Goal: Information Seeking & Learning: Learn about a topic

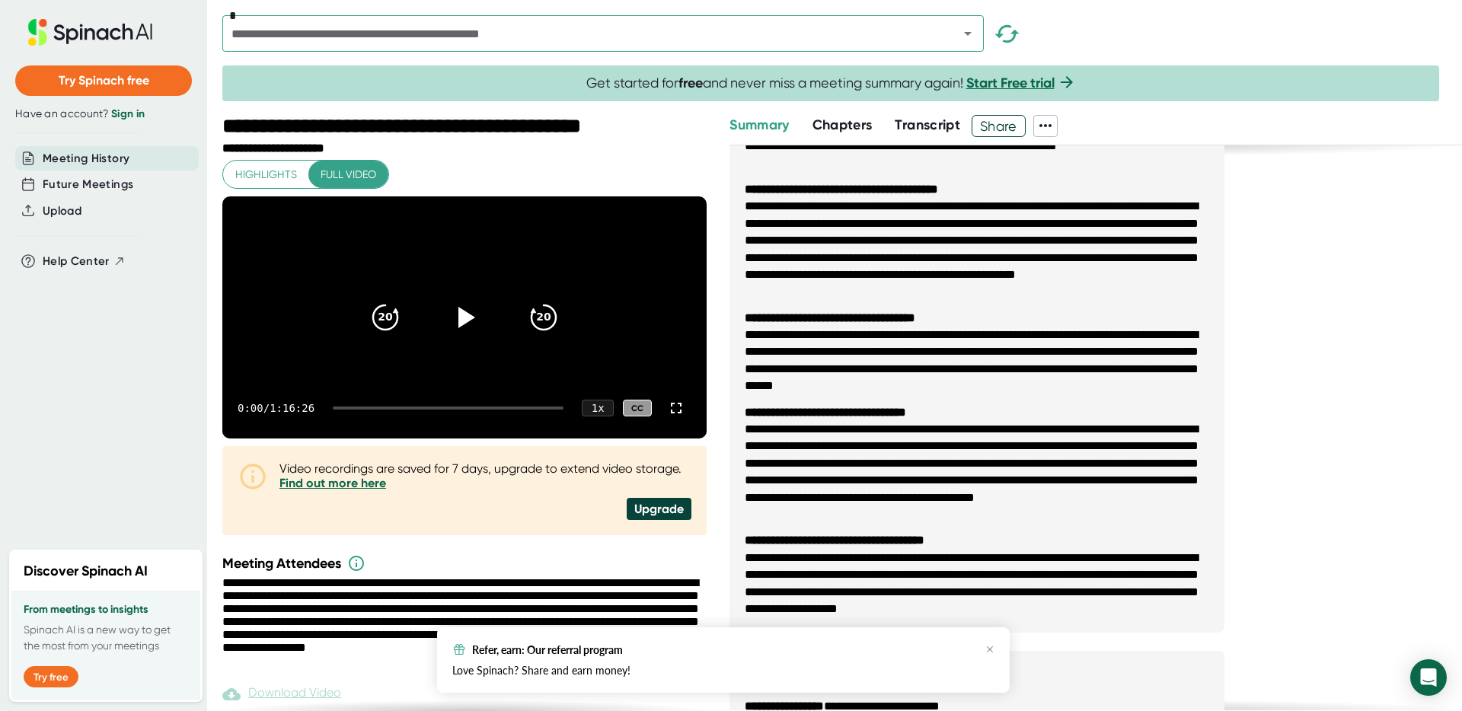
scroll to position [133, 0]
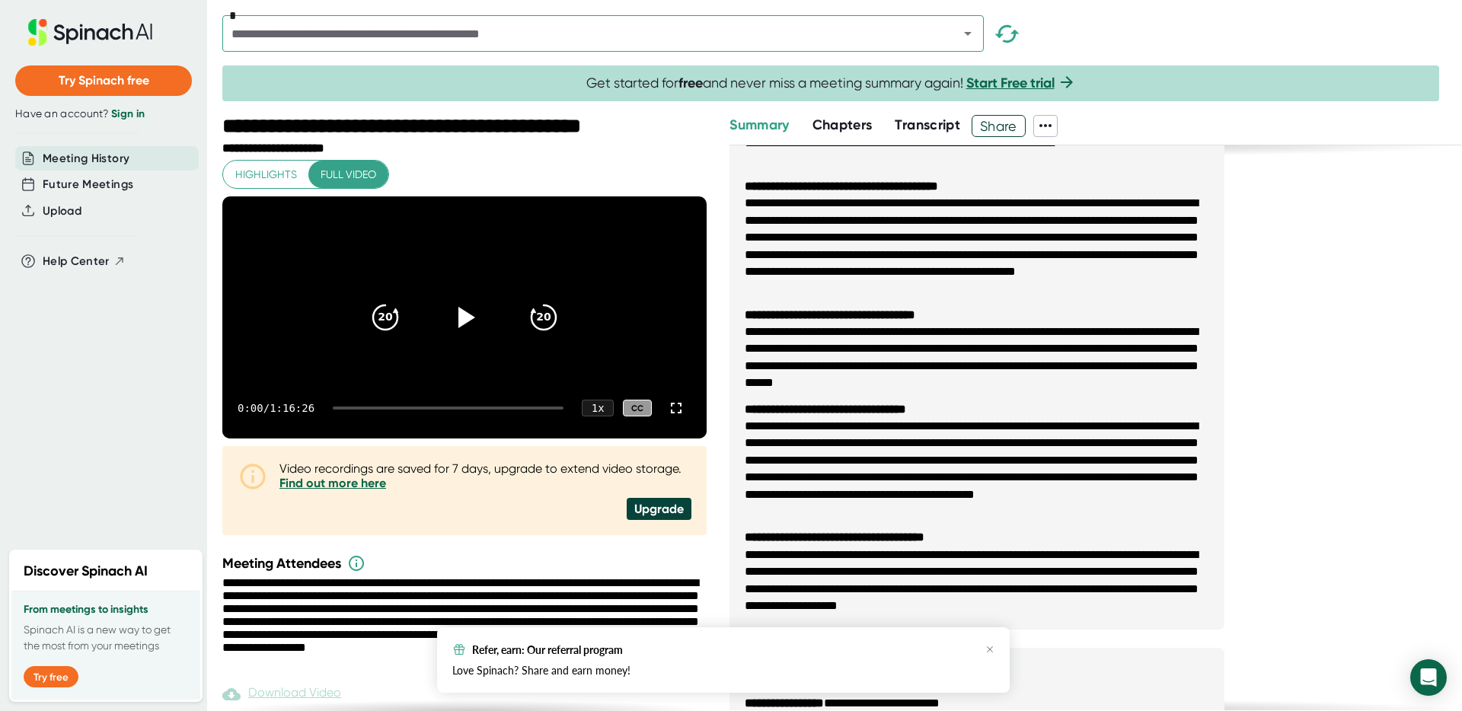
click at [933, 126] on span "Transcript" at bounding box center [927, 124] width 65 height 17
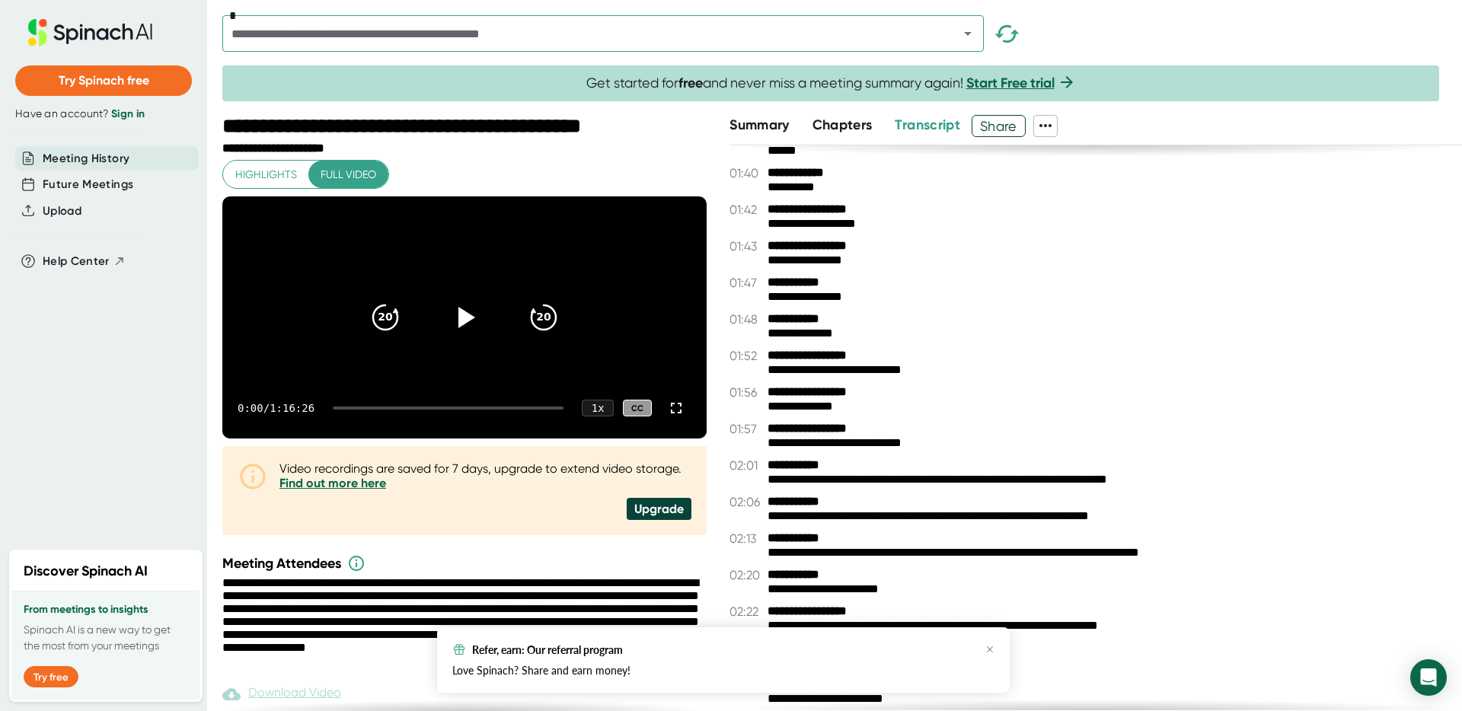
click at [852, 118] on span "Chapters" at bounding box center [842, 124] width 60 height 17
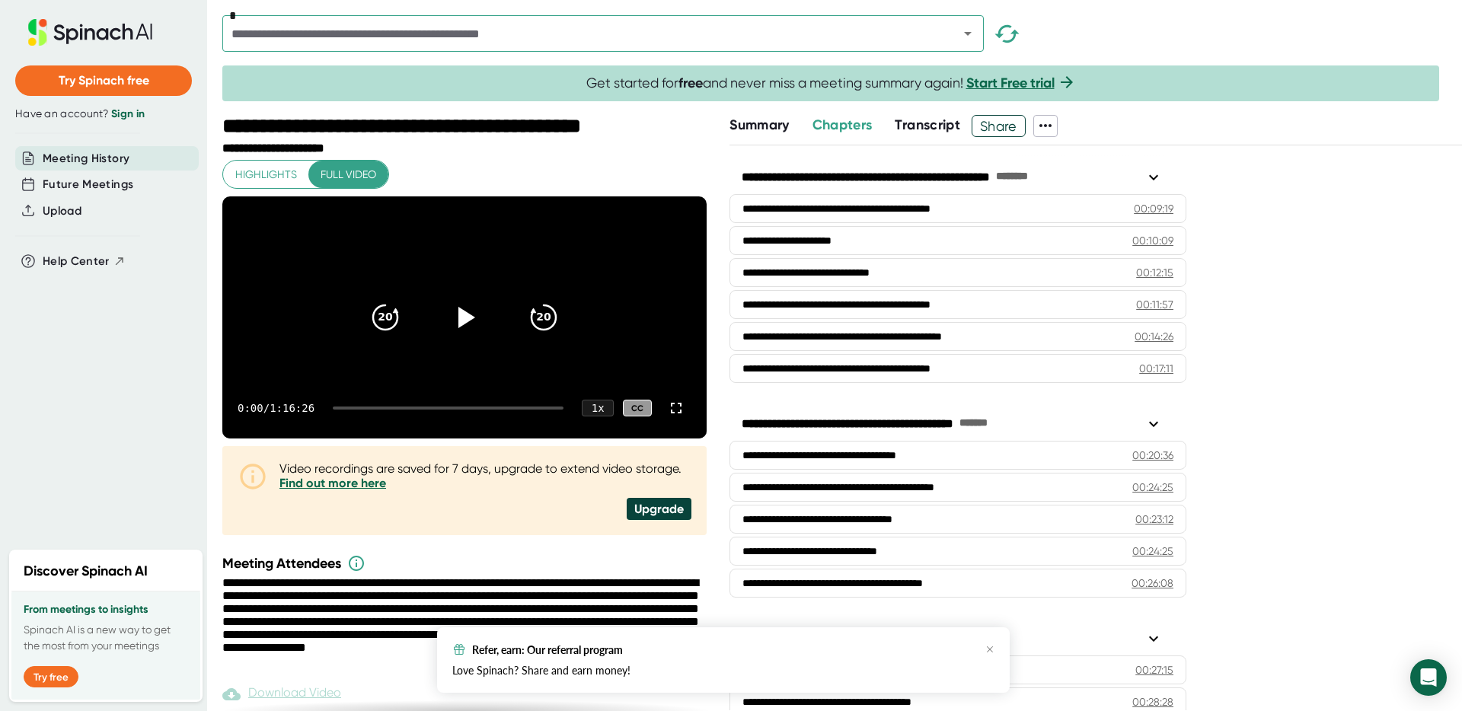
scroll to position [257, 0]
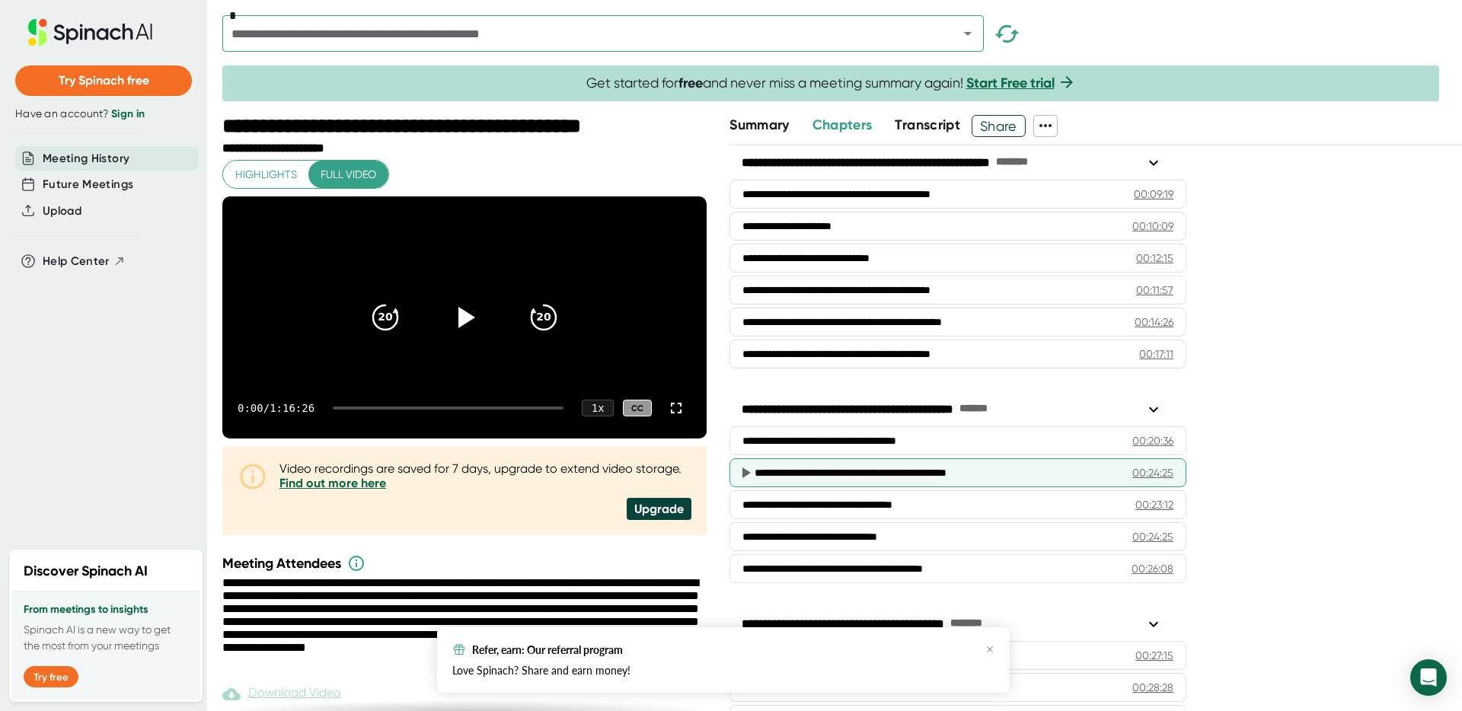
click at [1142, 473] on div "00:24:25" at bounding box center [1152, 472] width 41 height 15
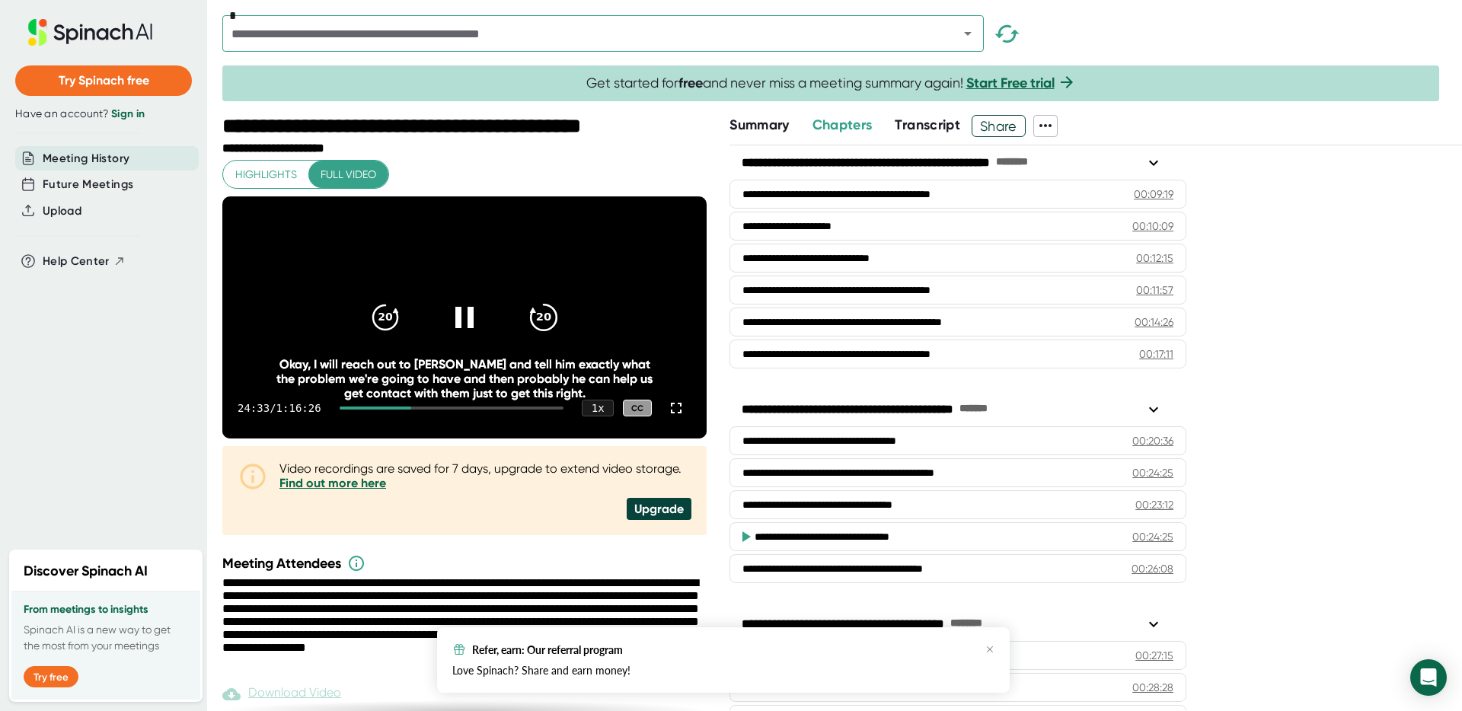
click at [548, 337] on icon "20" at bounding box center [544, 317] width 38 height 38
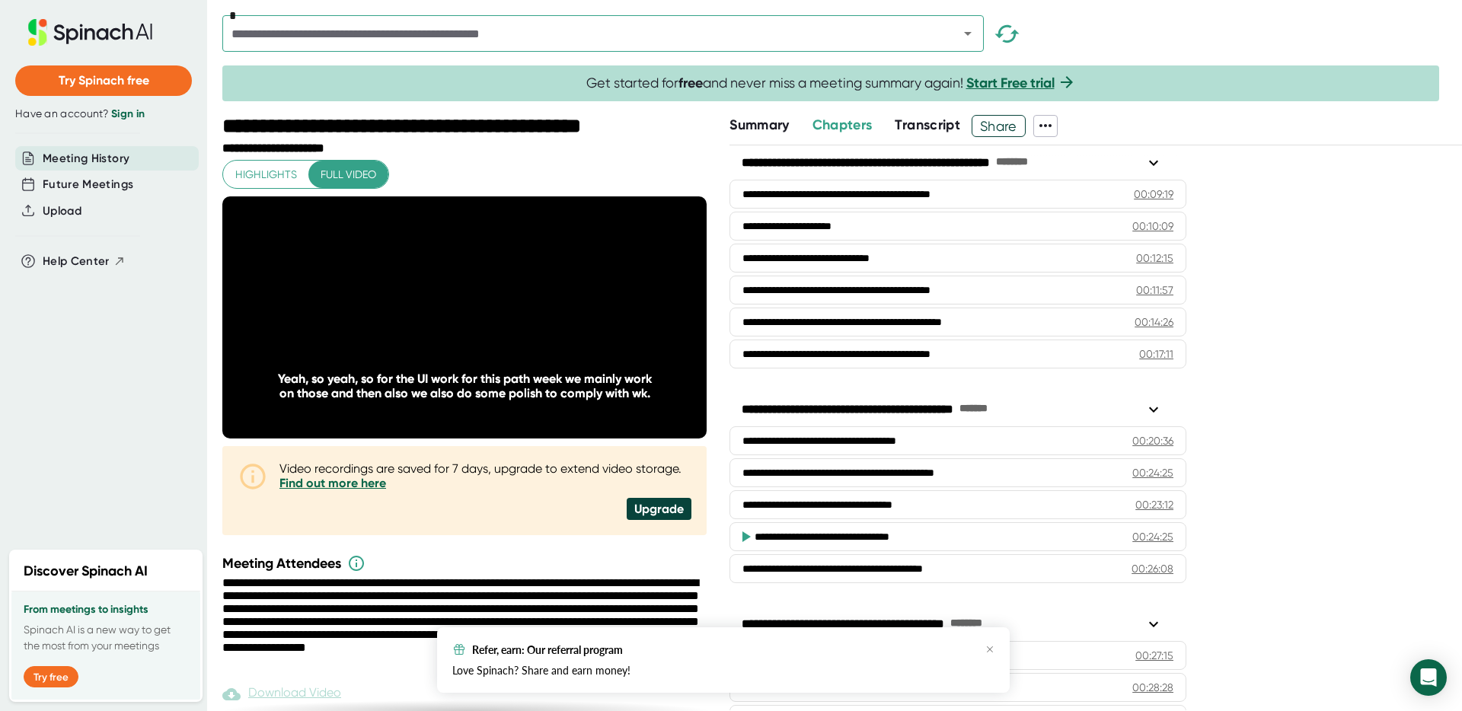
click at [948, 126] on span "Transcript" at bounding box center [927, 124] width 65 height 17
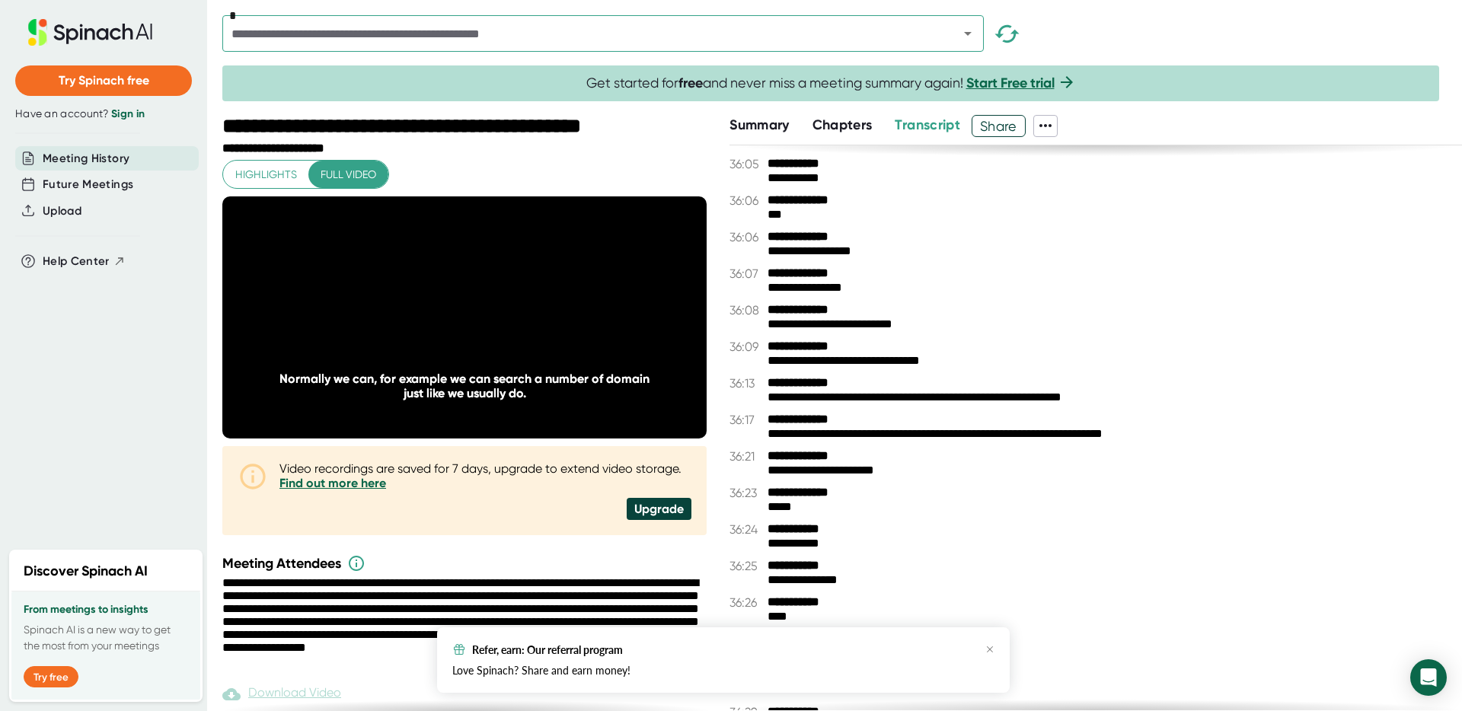
scroll to position [15067, 0]
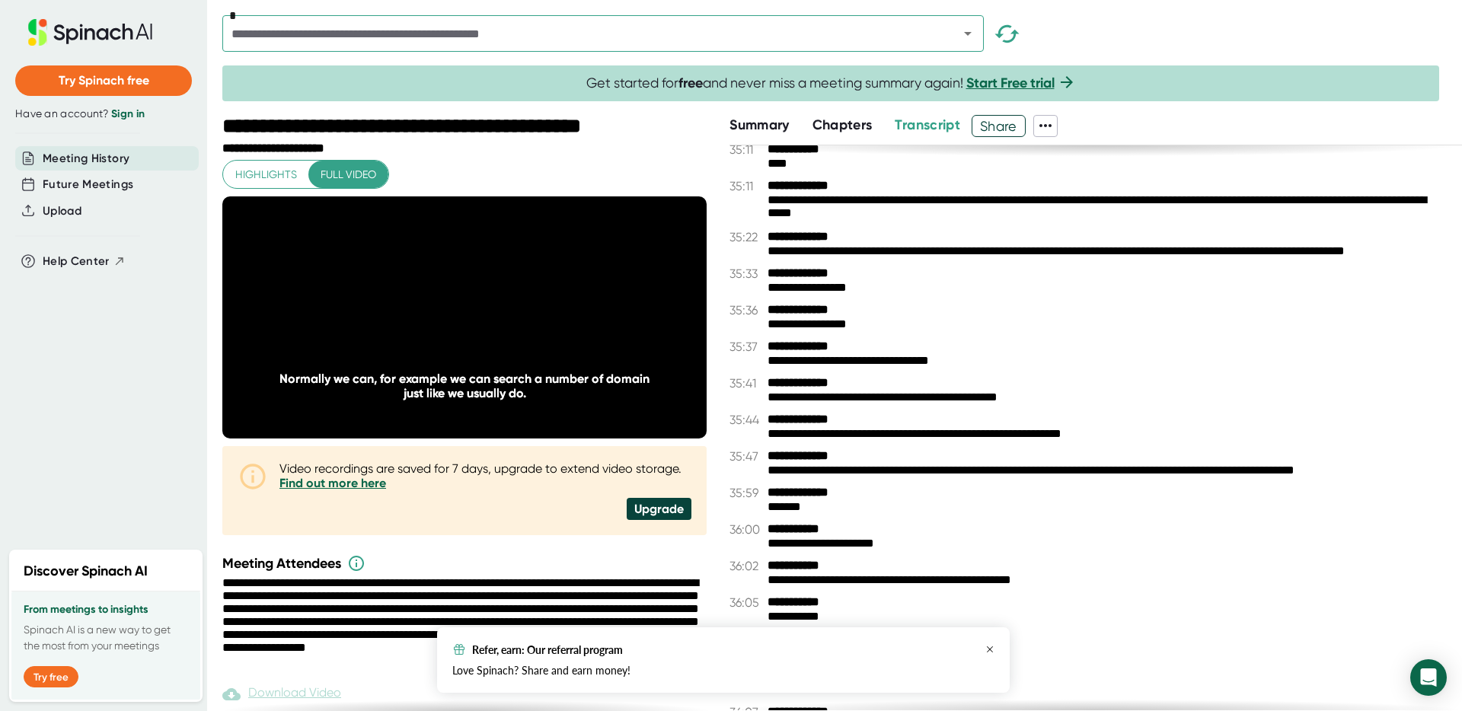
click at [991, 649] on icon "button" at bounding box center [989, 649] width 9 height 9
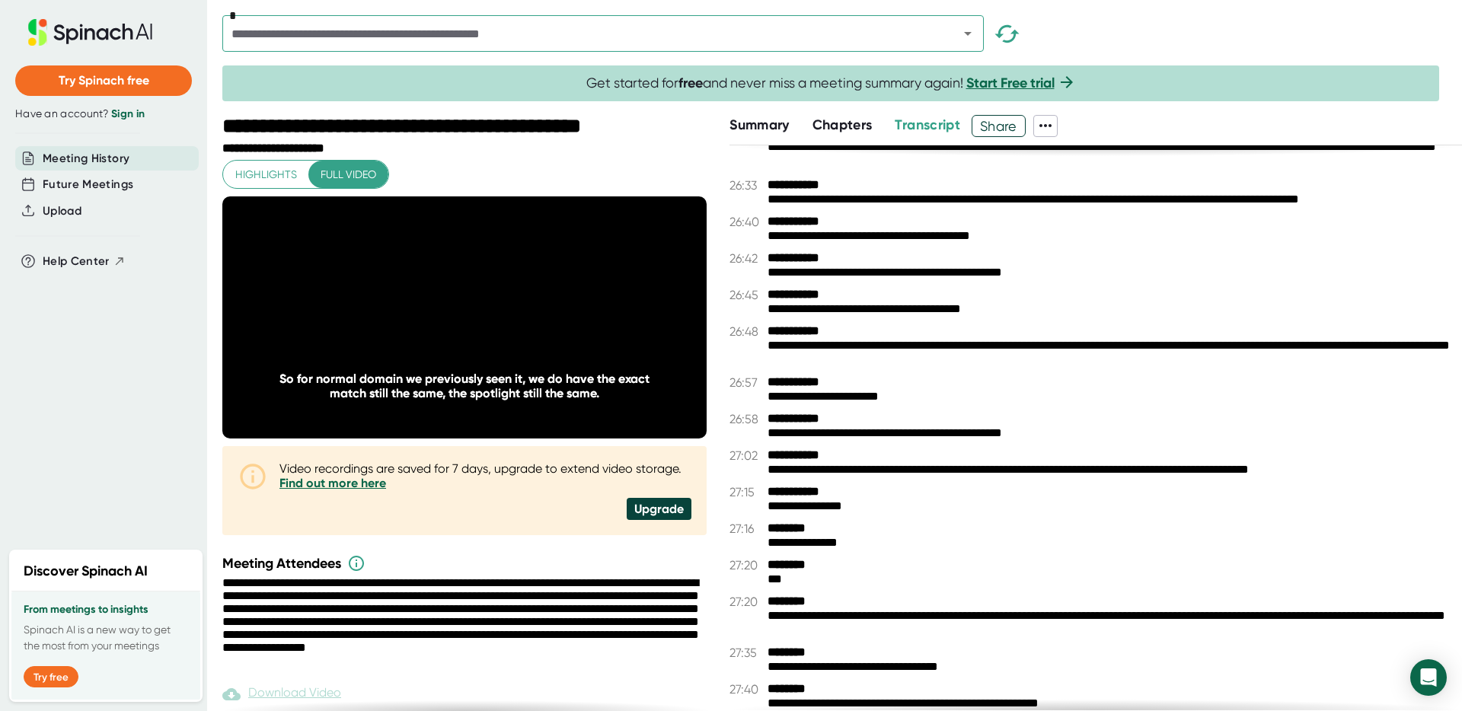
scroll to position [11800, 0]
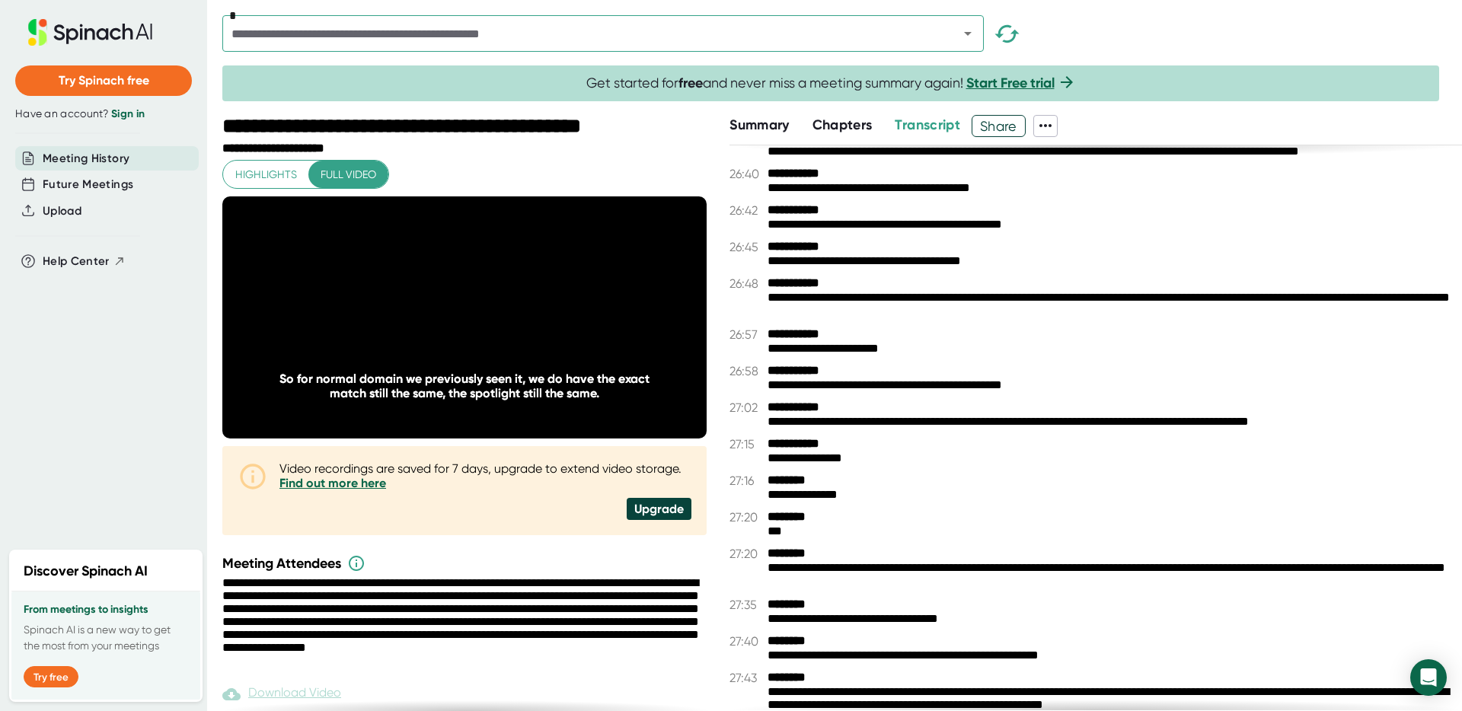
click at [936, 420] on div "**********" at bounding box center [1108, 422] width 683 height 14
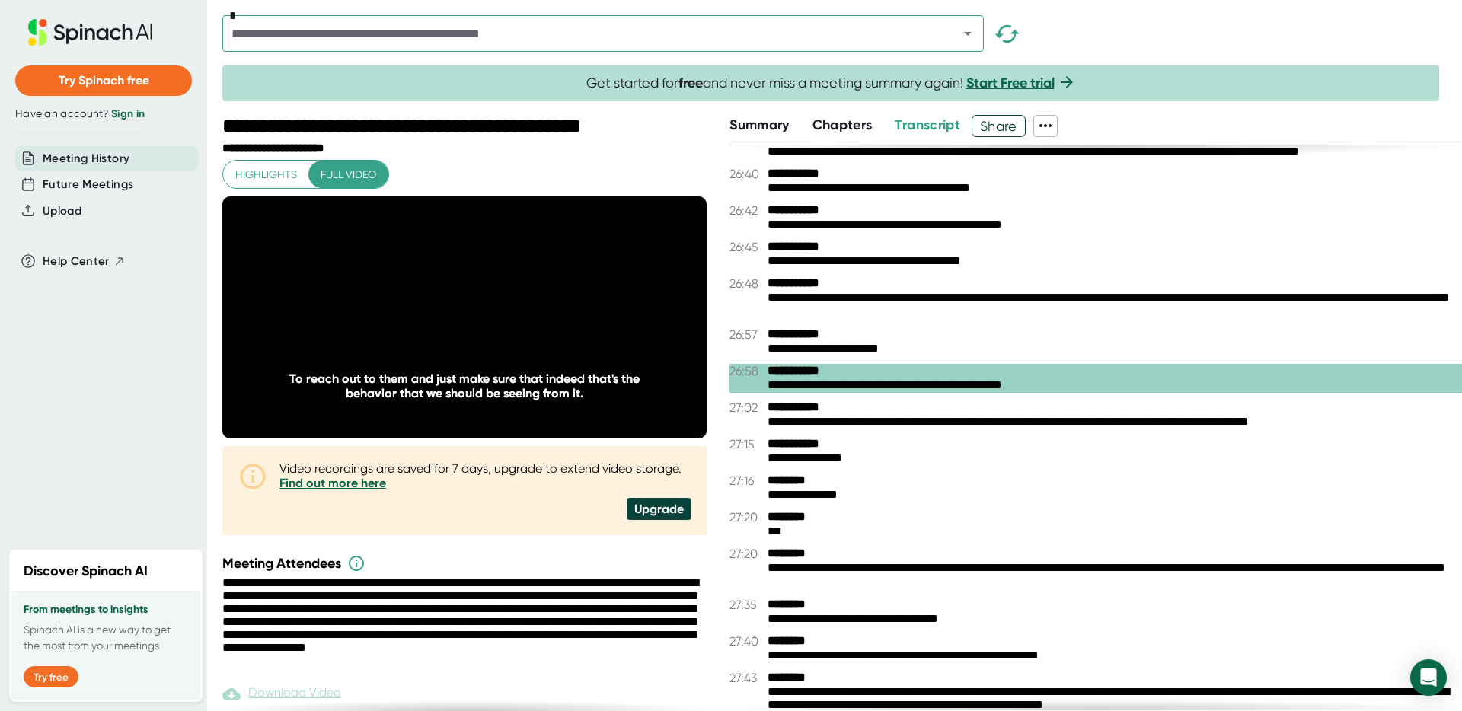
click at [931, 416] on div "**********" at bounding box center [1108, 422] width 683 height 14
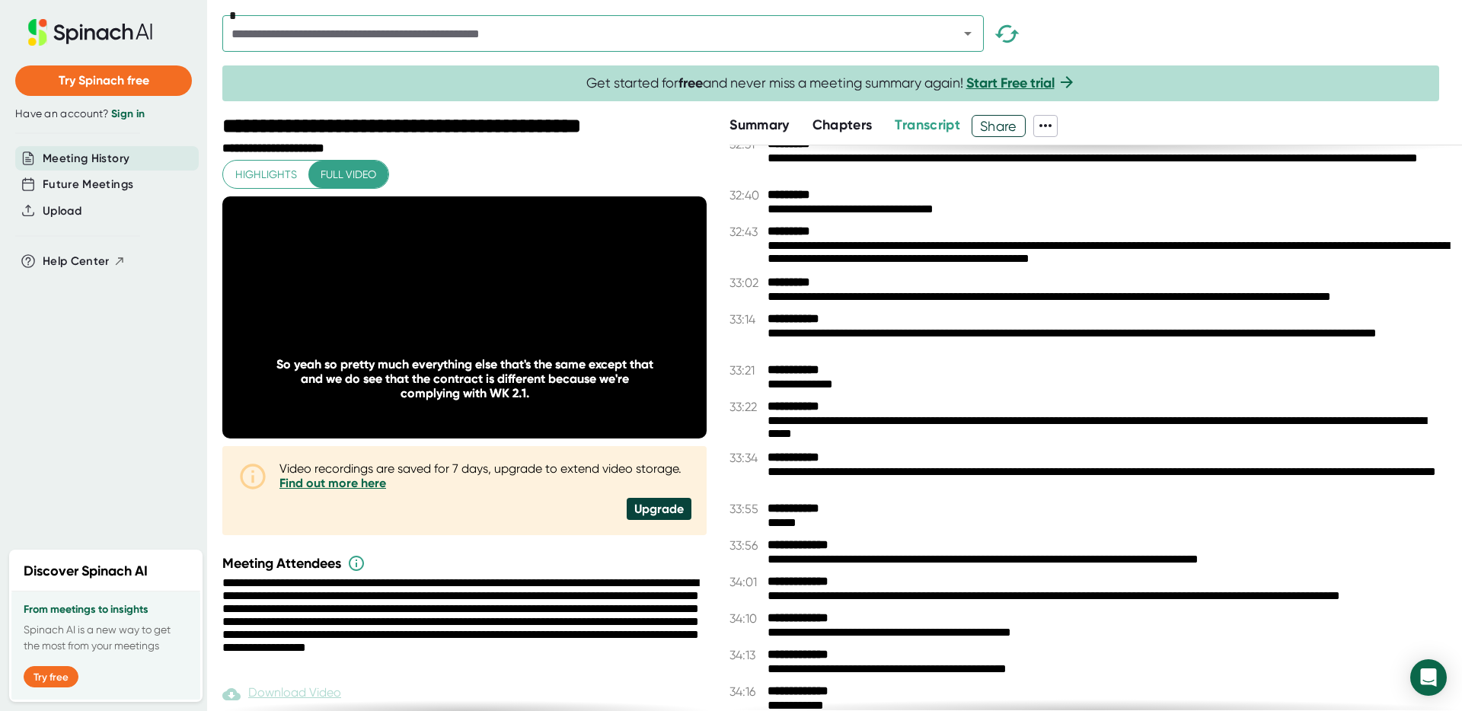
scroll to position [14066, 0]
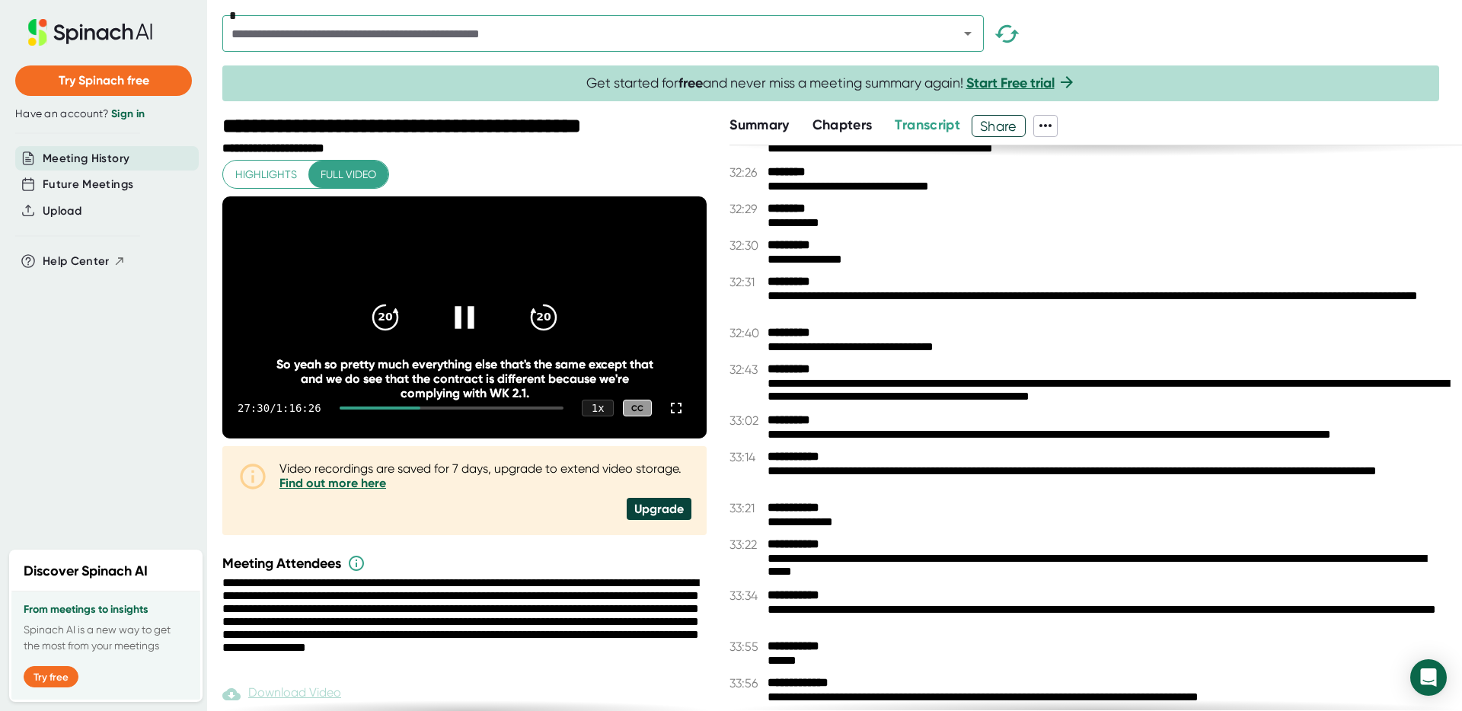
click at [436, 325] on div at bounding box center [464, 318] width 64 height 64
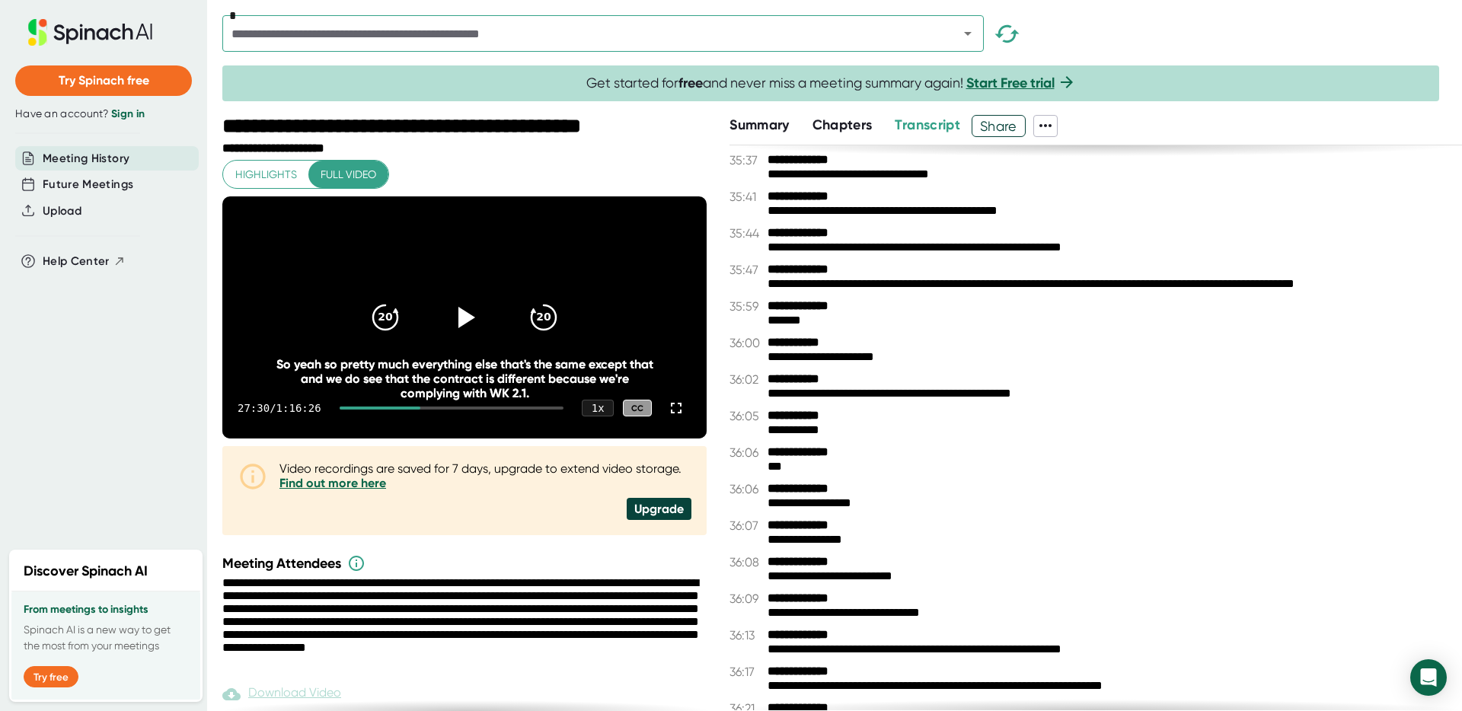
scroll to position [15274, 0]
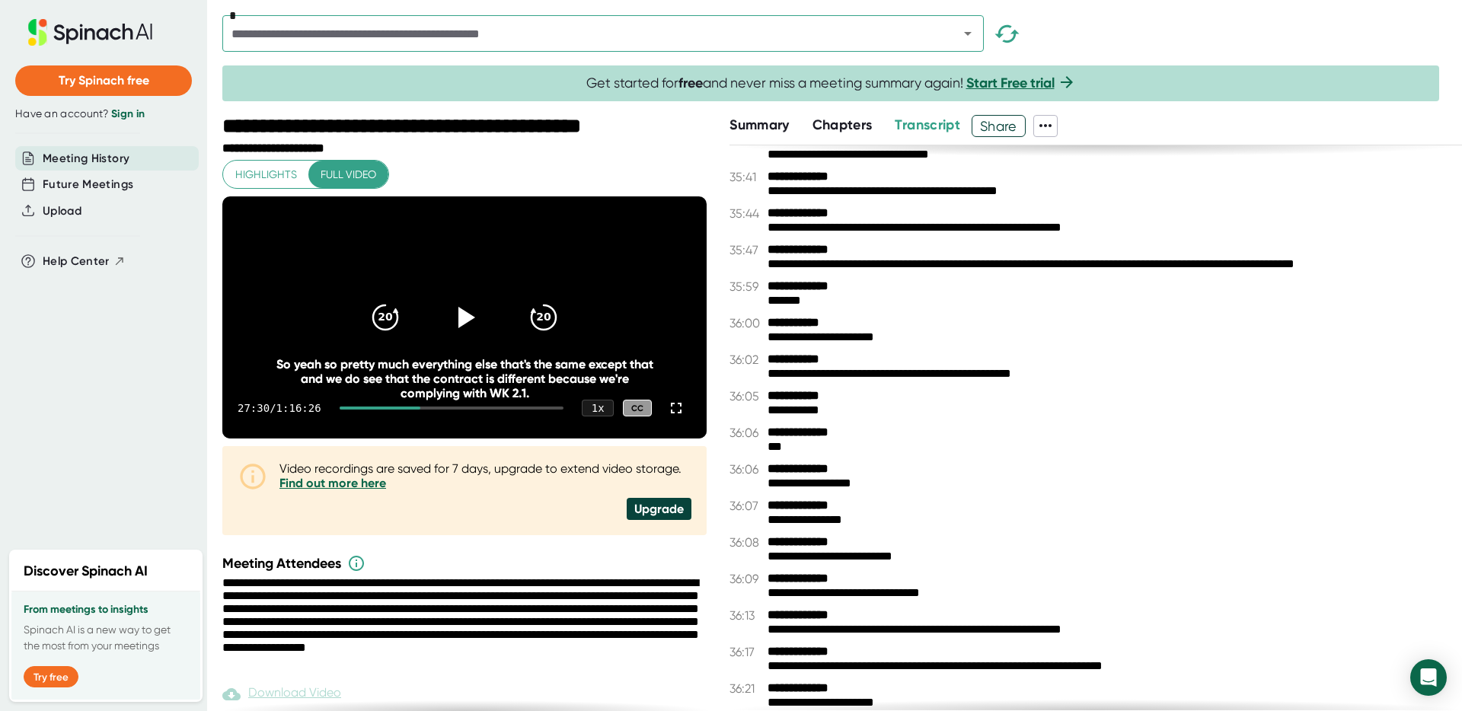
click at [1175, 116] on div "Summary Chapters Transcript Share" at bounding box center [1095, 126] width 732 height 22
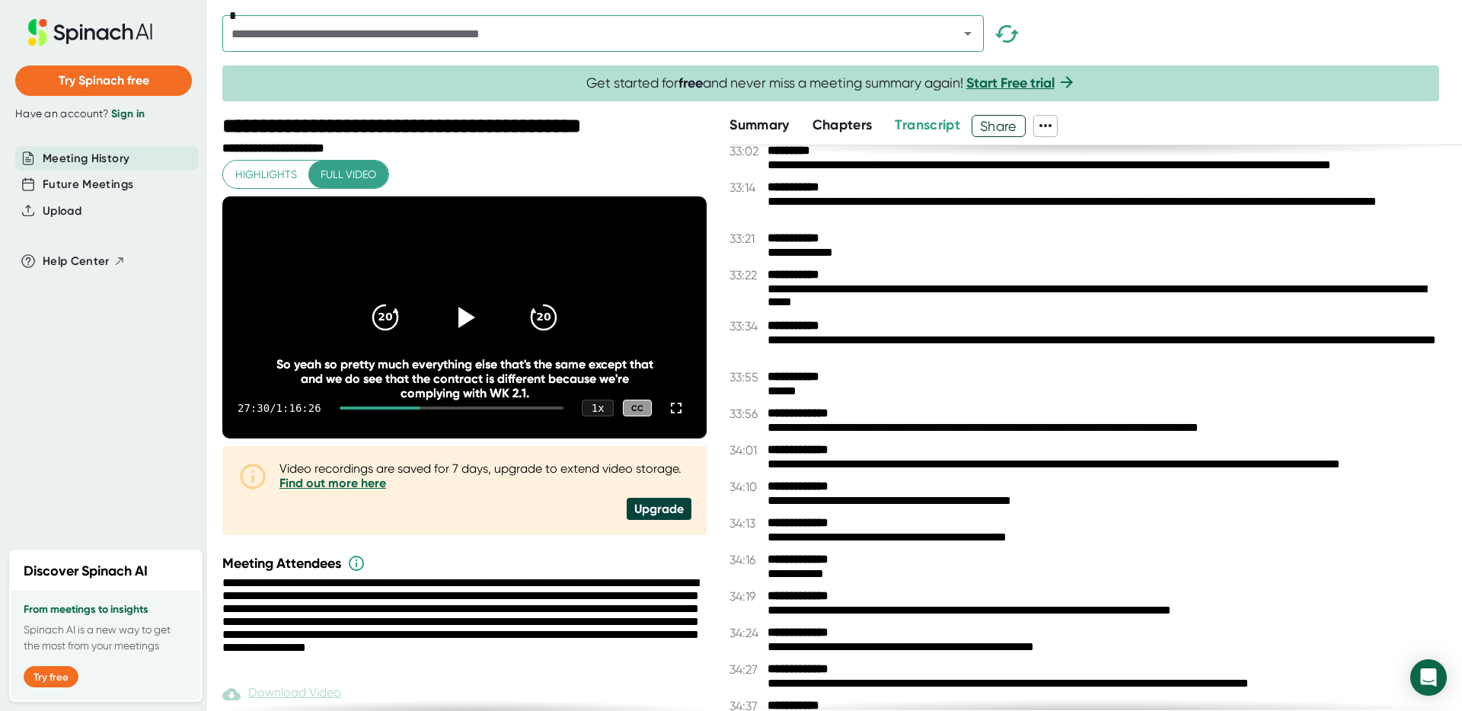
scroll to position [15951, 0]
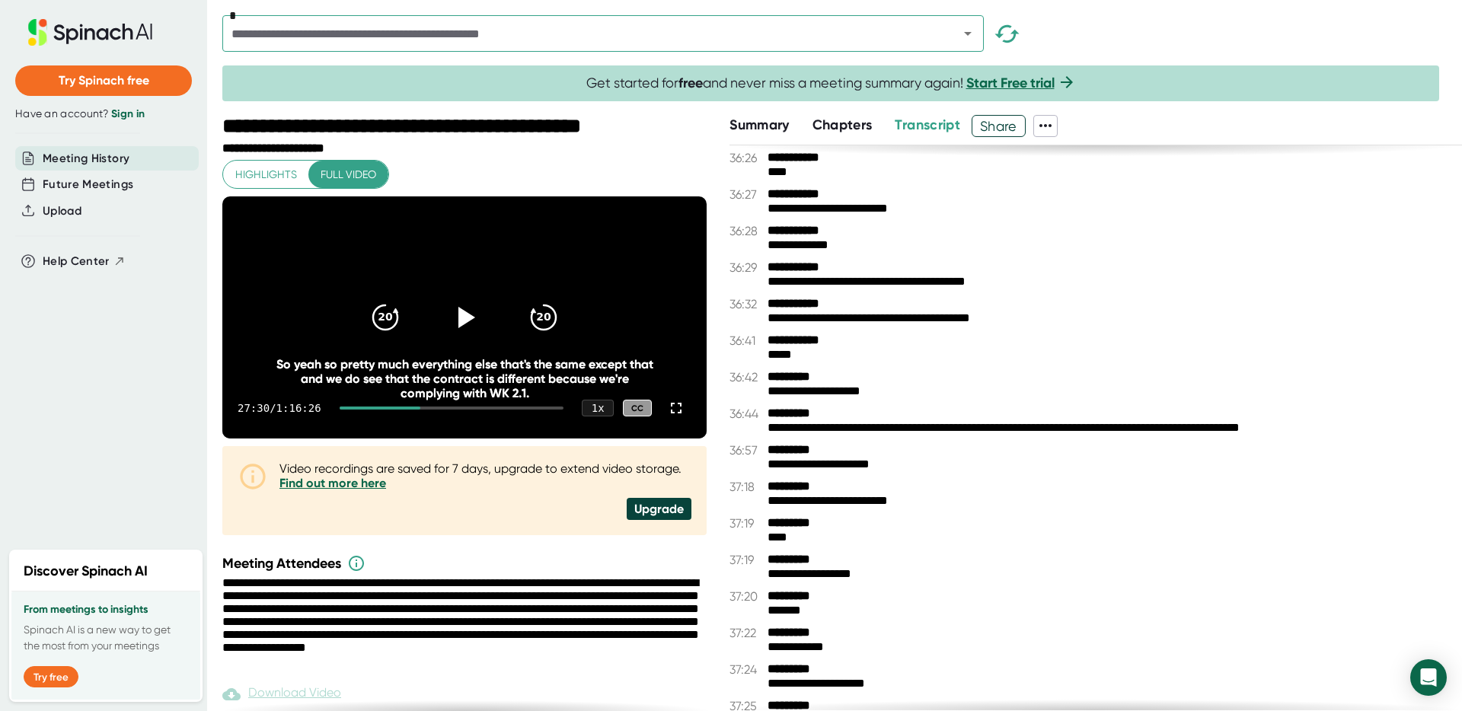
click at [1004, 427] on div "**********" at bounding box center [1108, 428] width 683 height 14
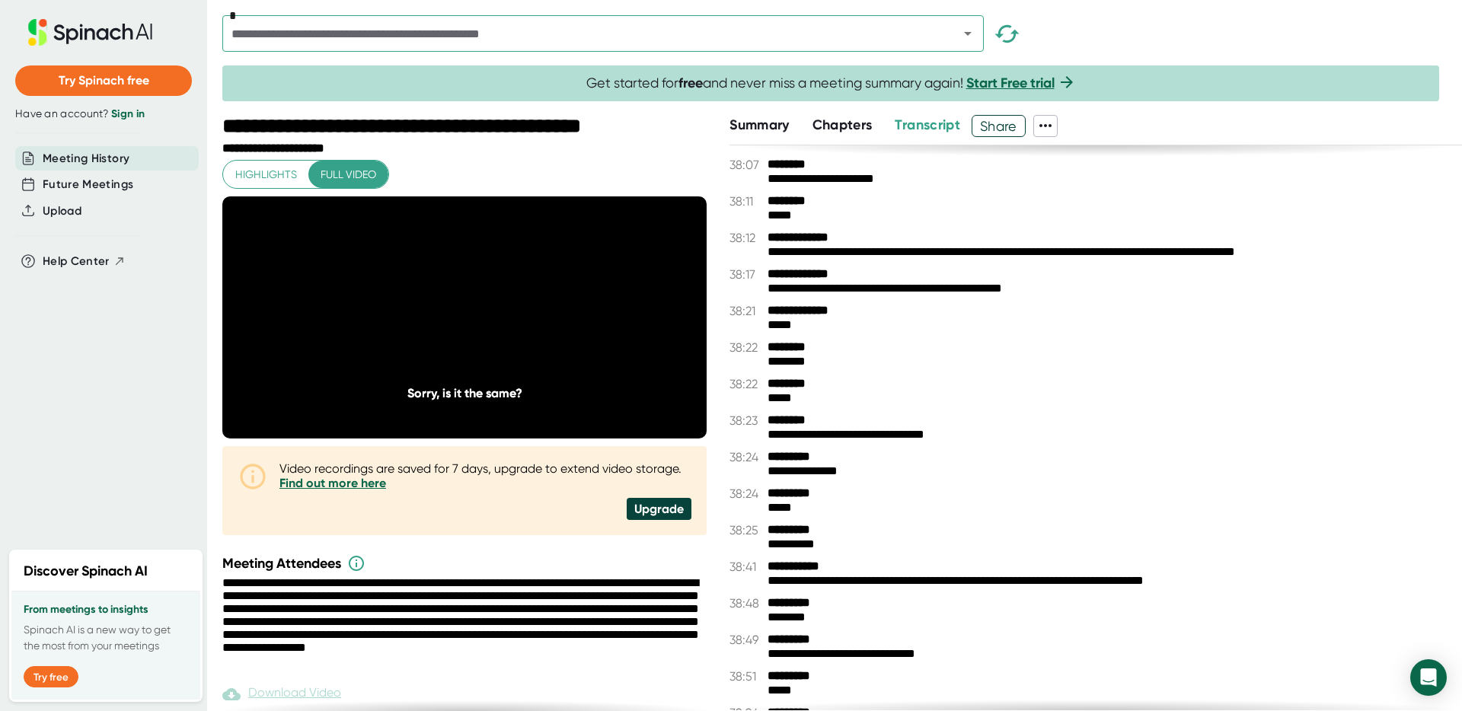
scroll to position [17036, 0]
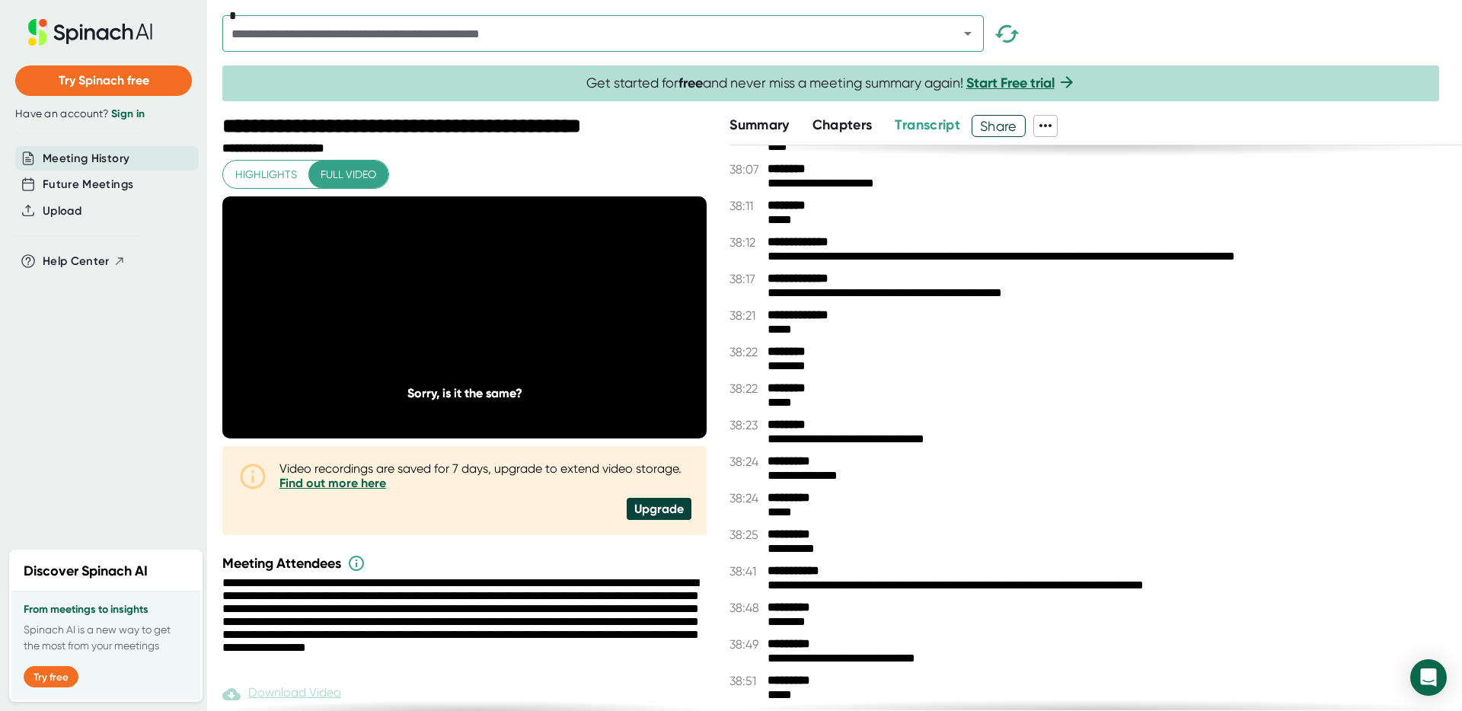
click at [1073, 259] on div "**********" at bounding box center [1108, 257] width 683 height 14
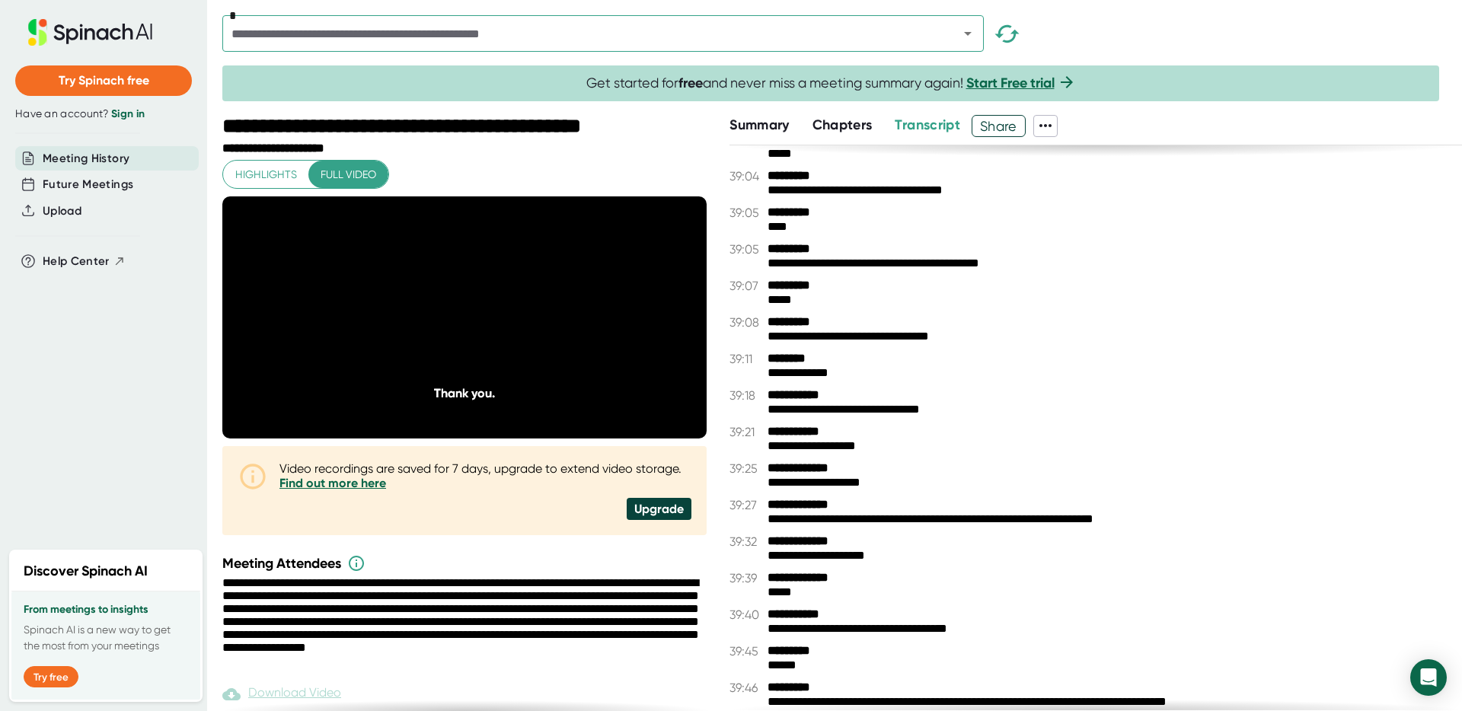
scroll to position [17562, 0]
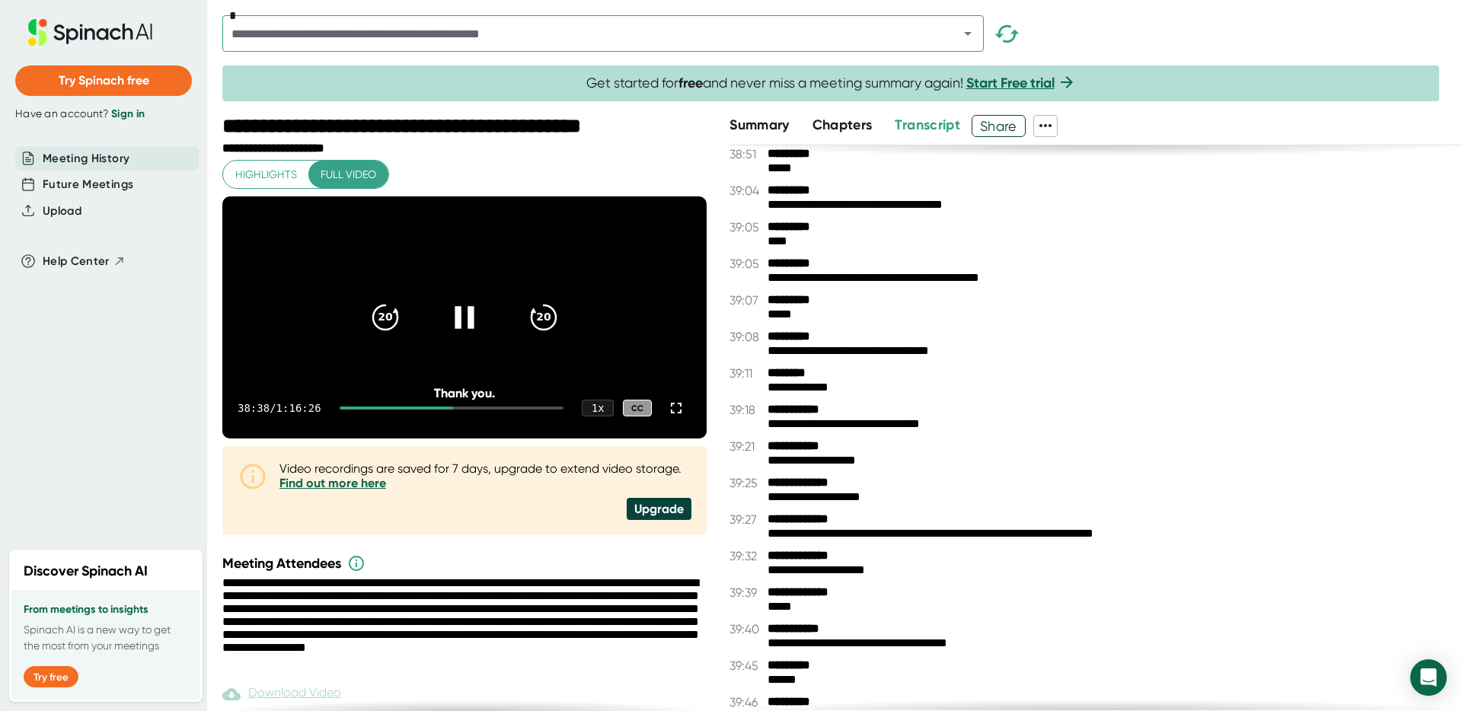
click at [457, 328] on icon at bounding box center [464, 317] width 38 height 38
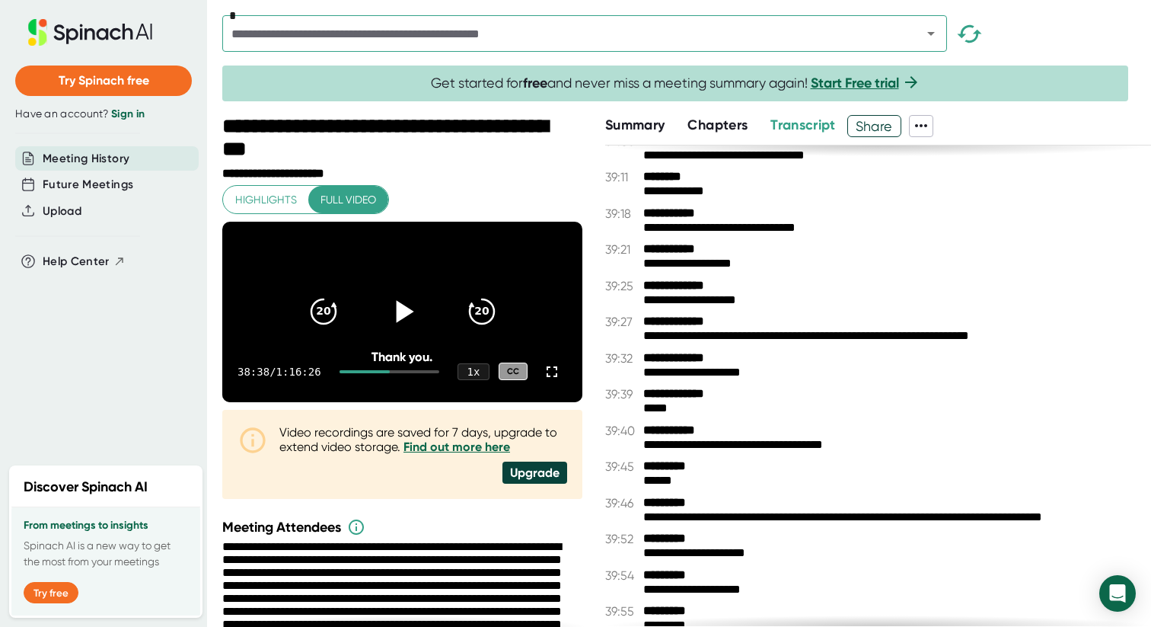
scroll to position [18450, 0]
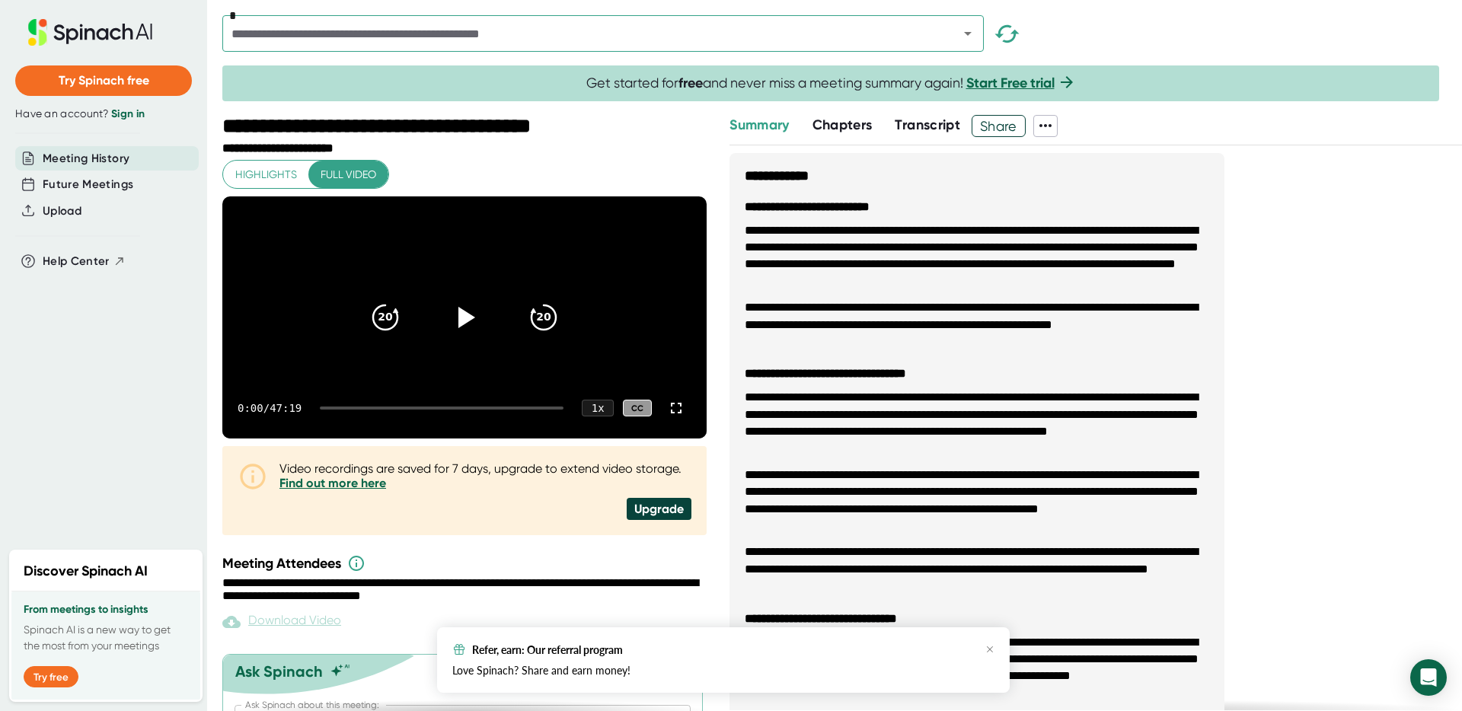
click at [844, 123] on span "Chapters" at bounding box center [842, 124] width 60 height 17
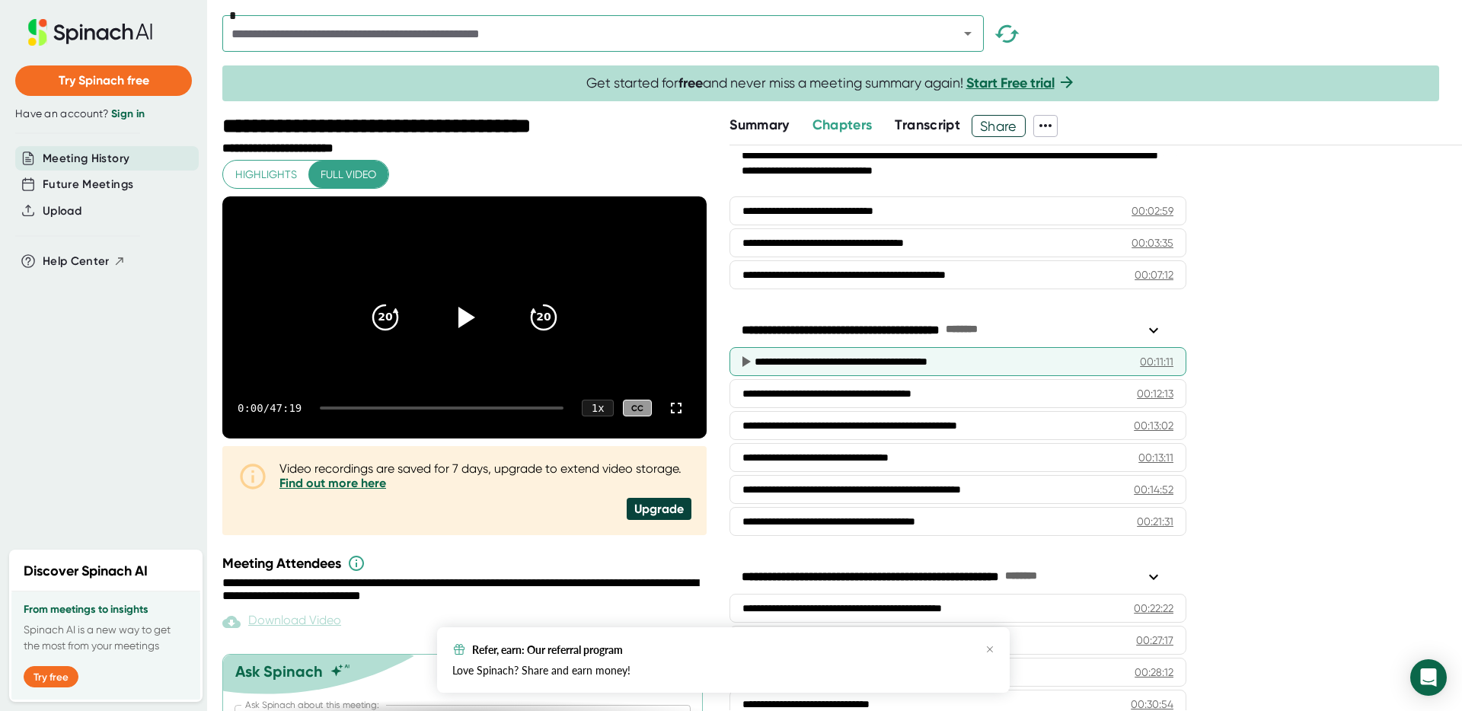
scroll to position [107, 0]
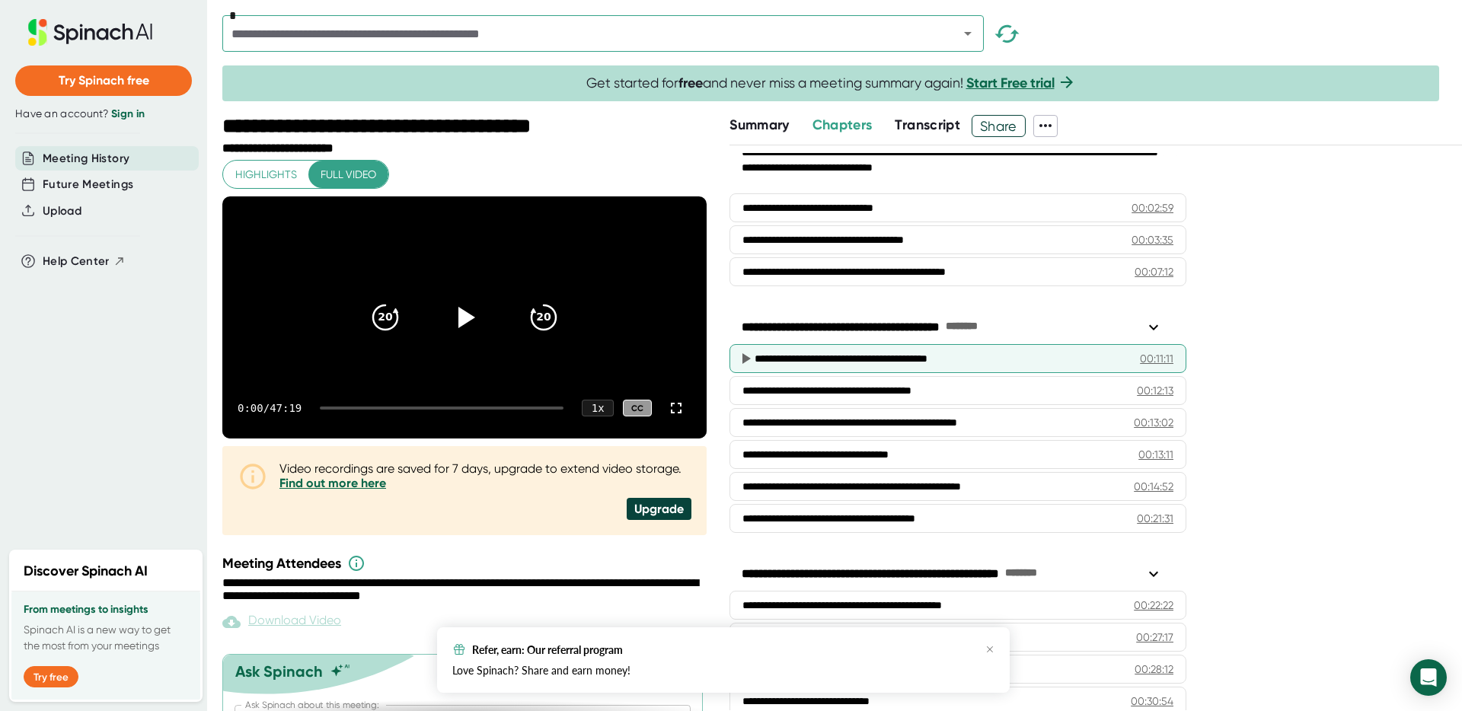
click at [742, 356] on icon at bounding box center [745, 358] width 18 height 18
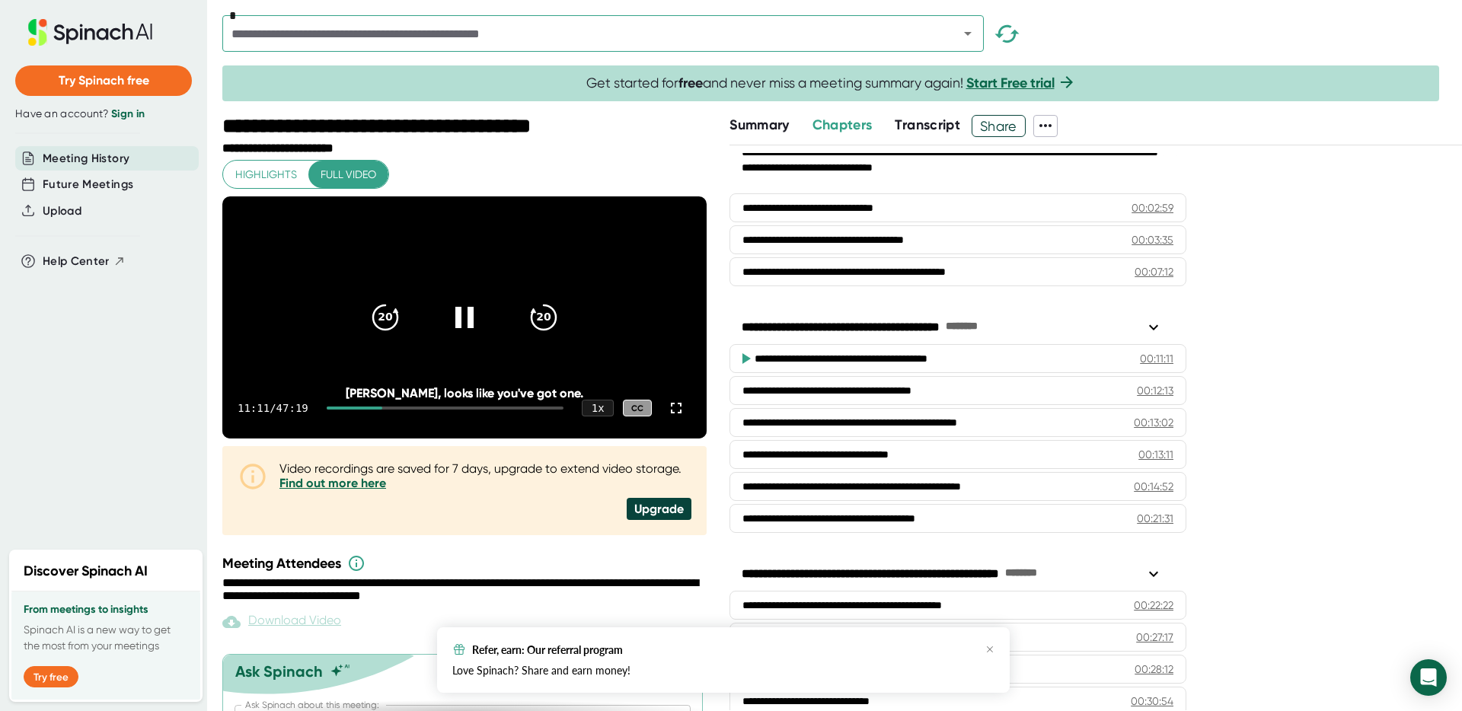
click at [928, 132] on span "Transcript" at bounding box center [927, 124] width 65 height 17
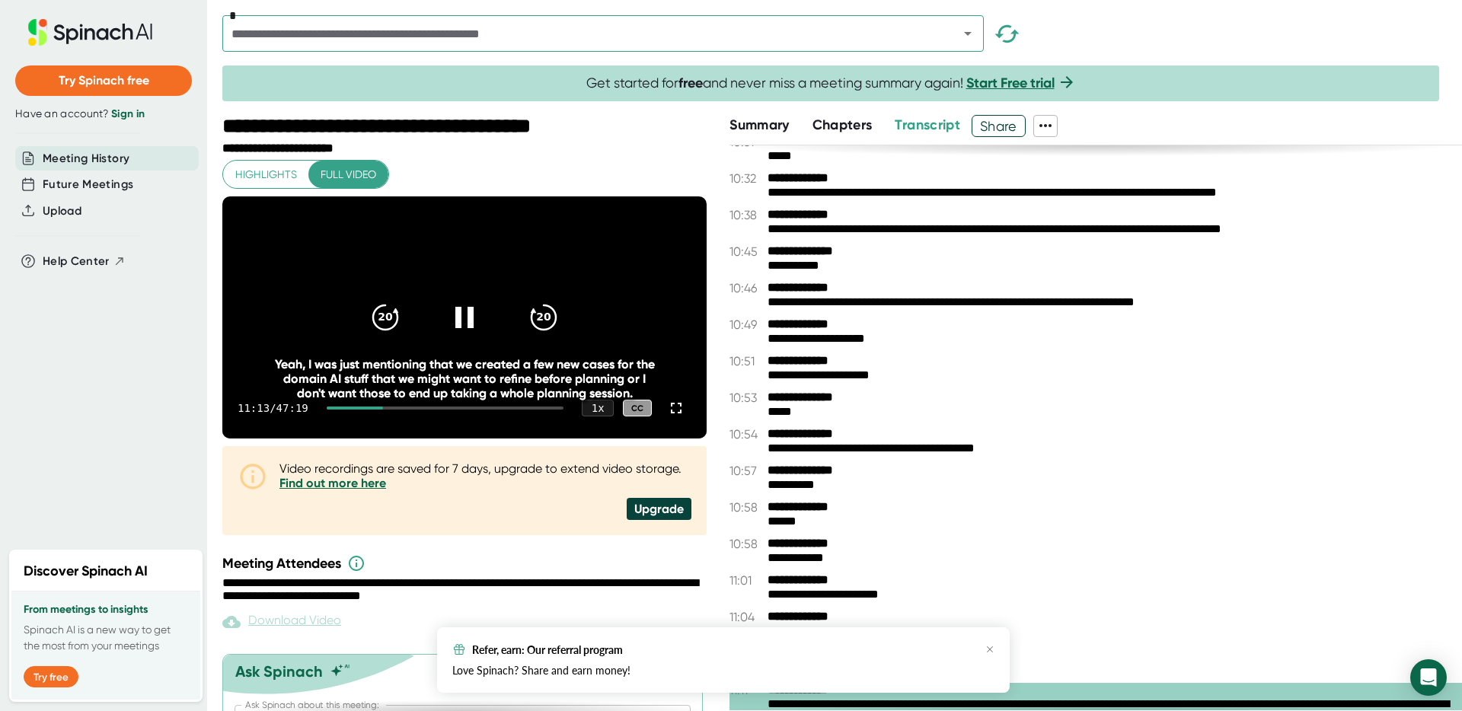
scroll to position [3530, 0]
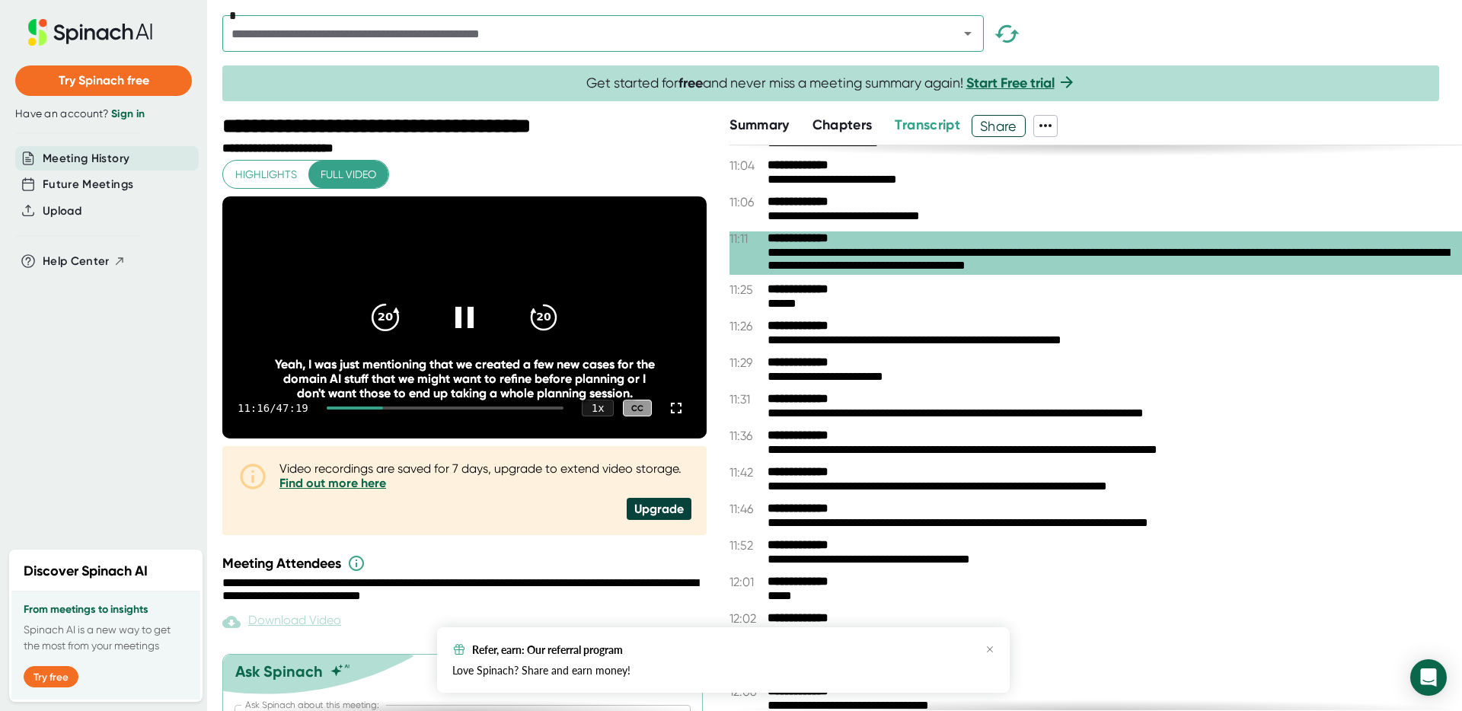
click at [390, 333] on icon "20" at bounding box center [385, 317] width 38 height 38
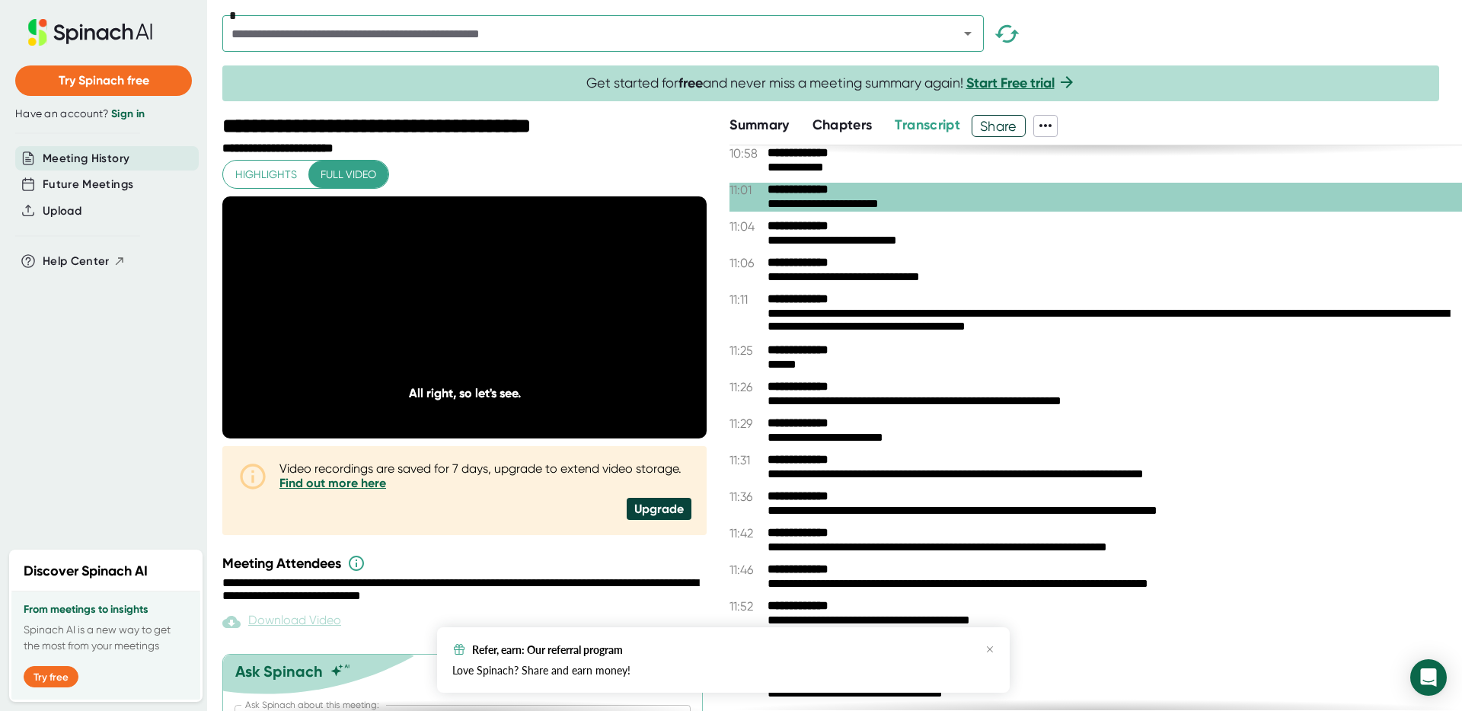
scroll to position [3477, 0]
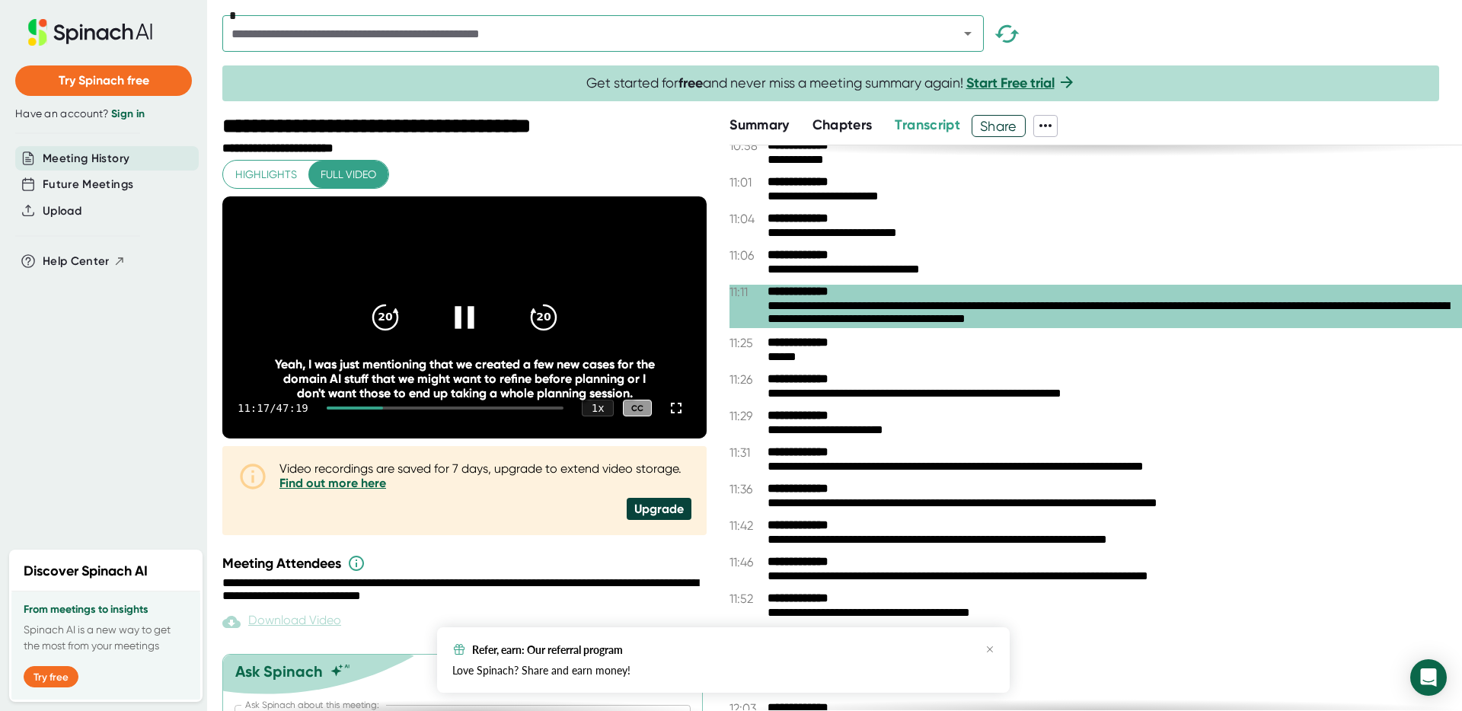
click at [458, 330] on icon at bounding box center [464, 317] width 38 height 38
click at [461, 327] on icon at bounding box center [467, 317] width 18 height 22
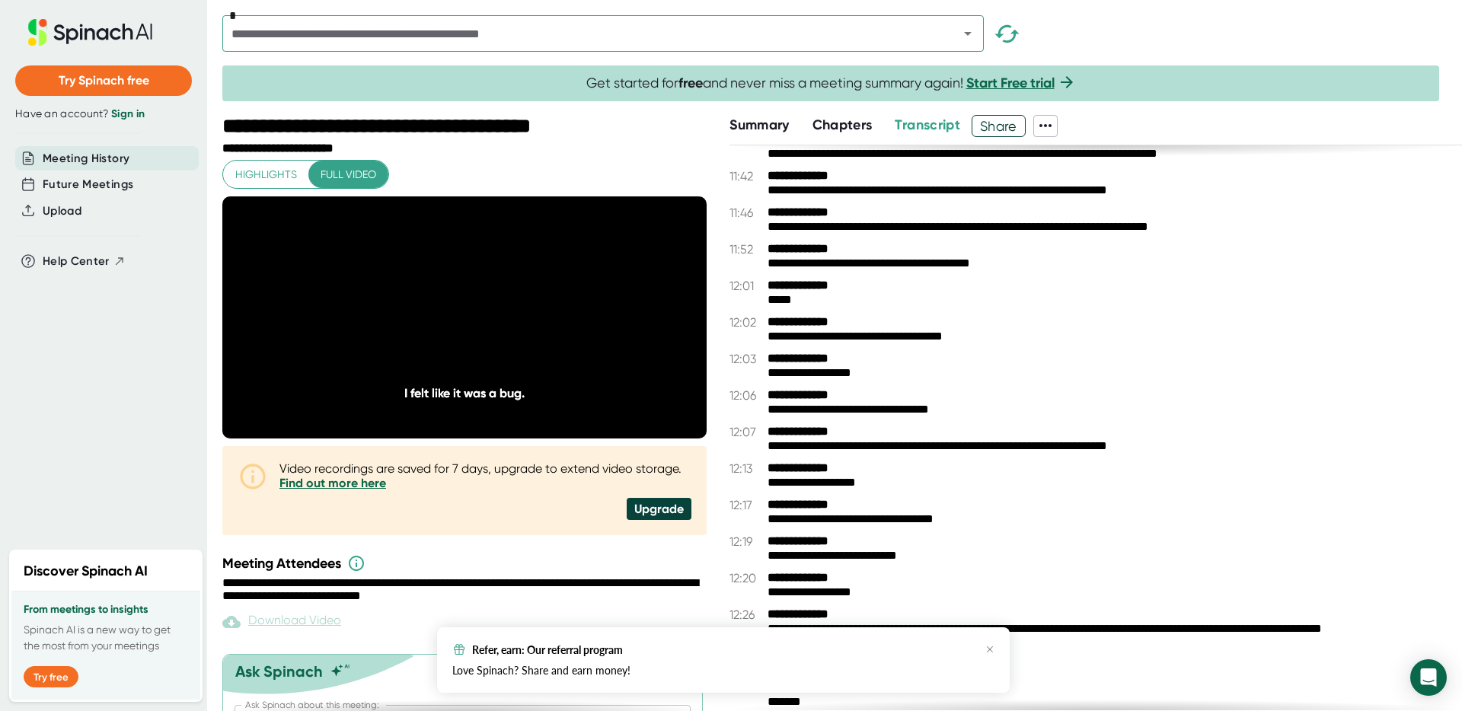
scroll to position [3817, 0]
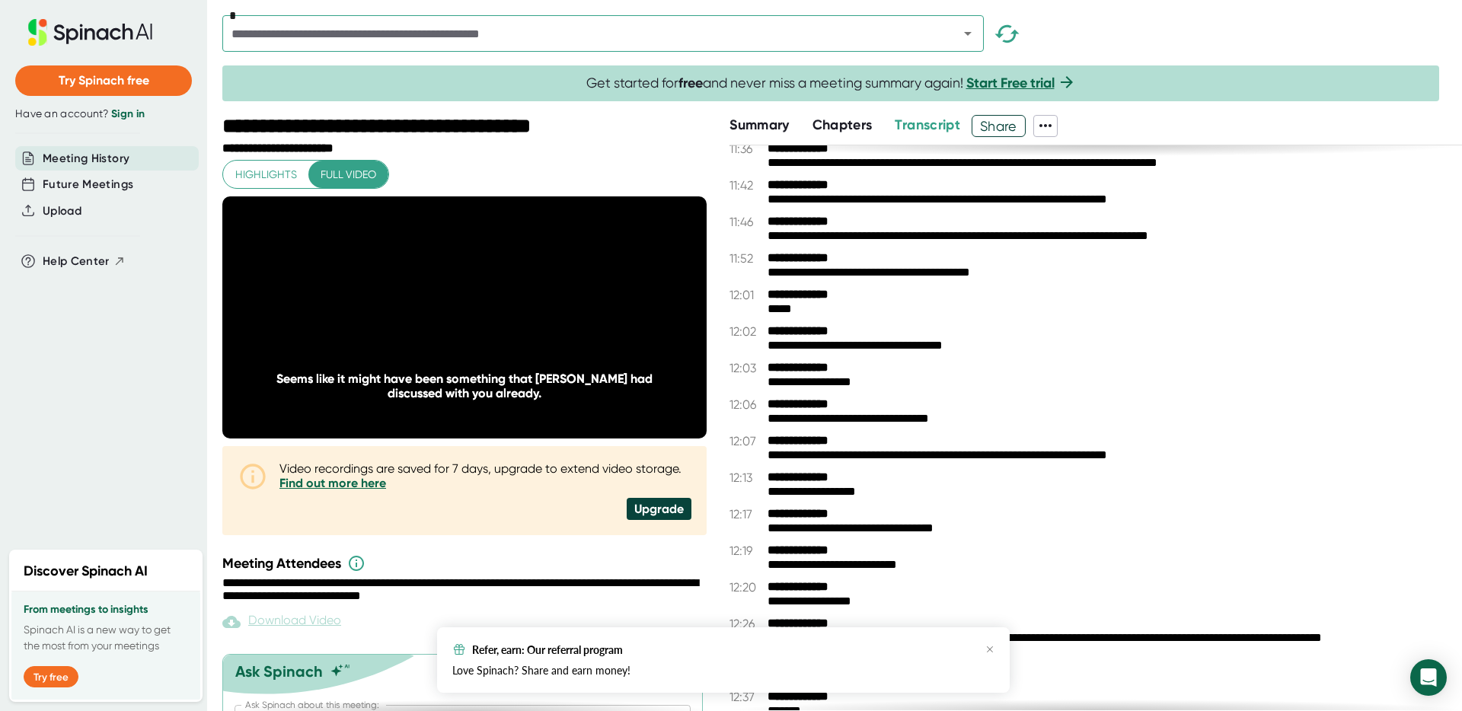
click at [864, 128] on span "Chapters" at bounding box center [842, 124] width 60 height 17
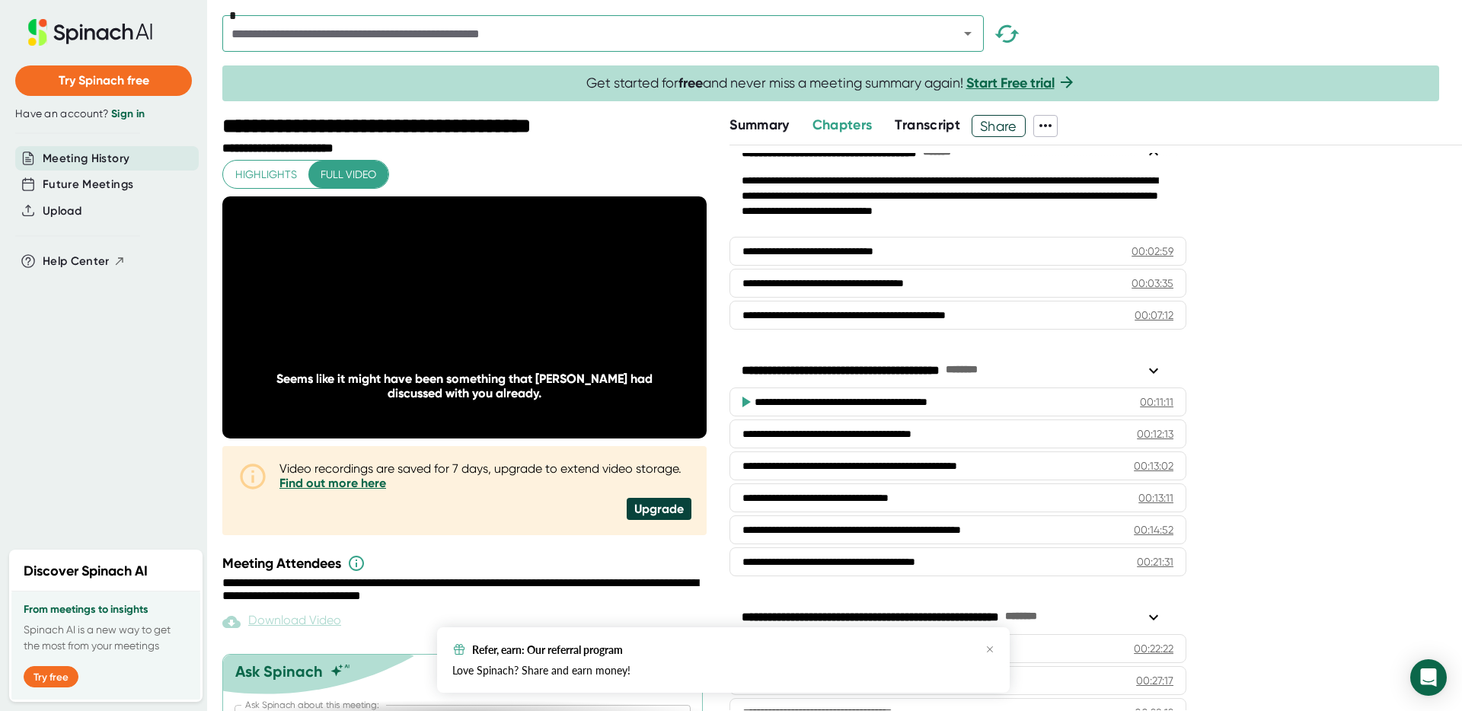
scroll to position [85, 0]
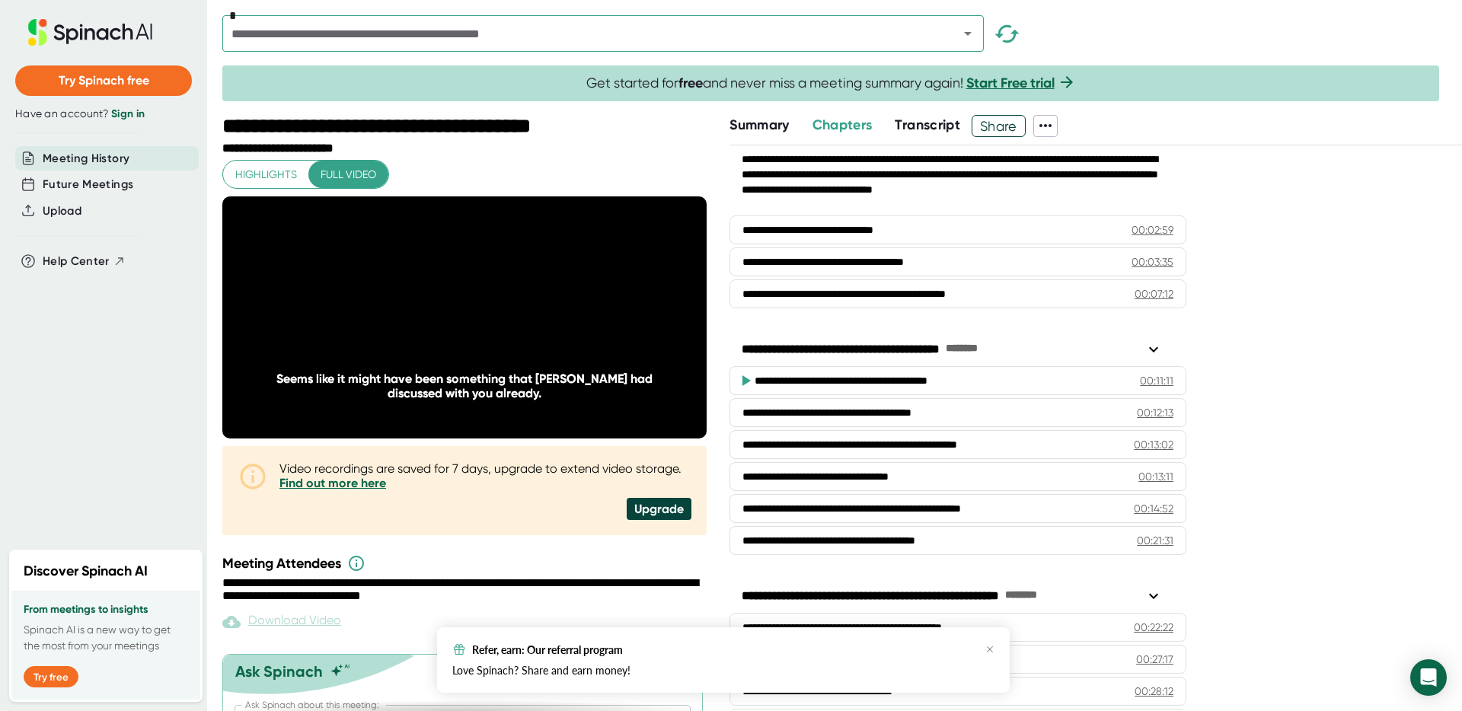
click at [963, 381] on div "**********" at bounding box center [936, 380] width 362 height 15
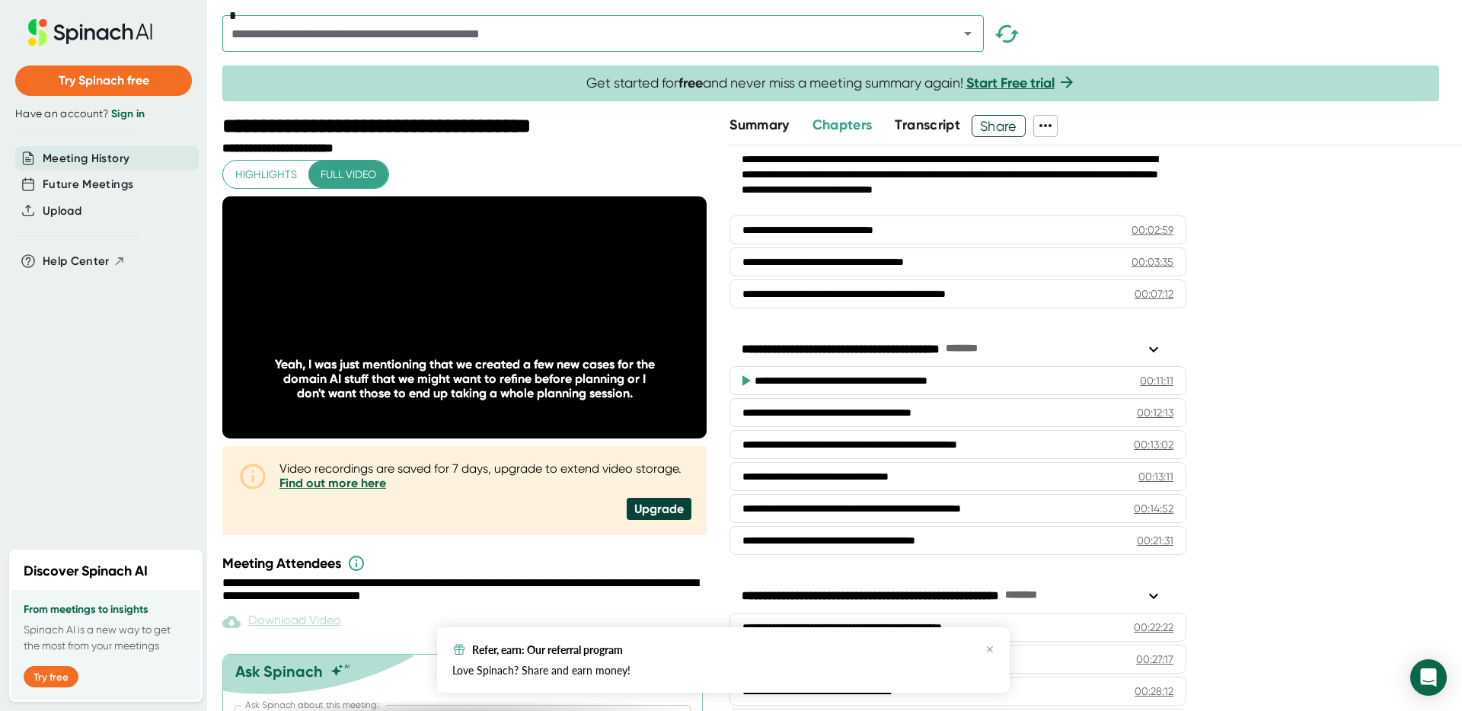
click at [1150, 348] on icon at bounding box center [1153, 349] width 18 height 18
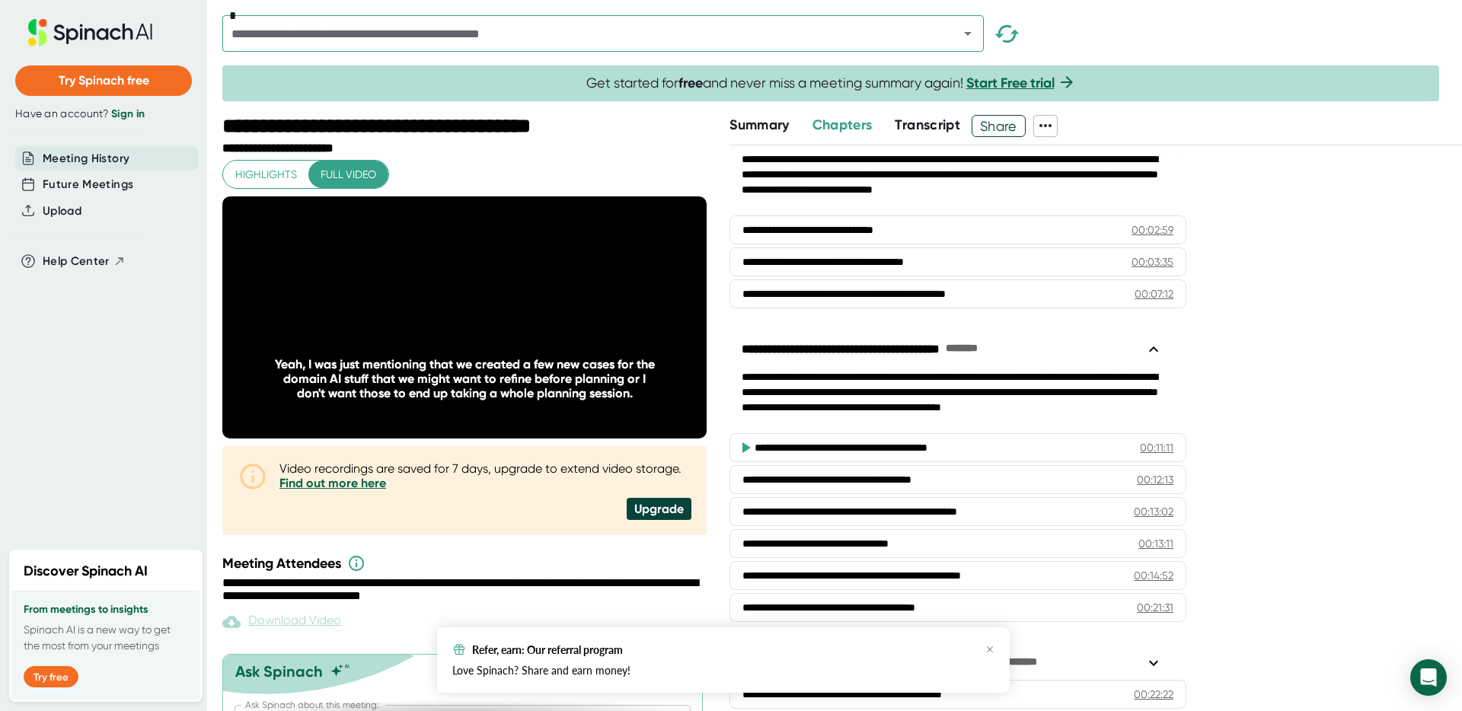
click at [1150, 349] on icon at bounding box center [1153, 349] width 18 height 18
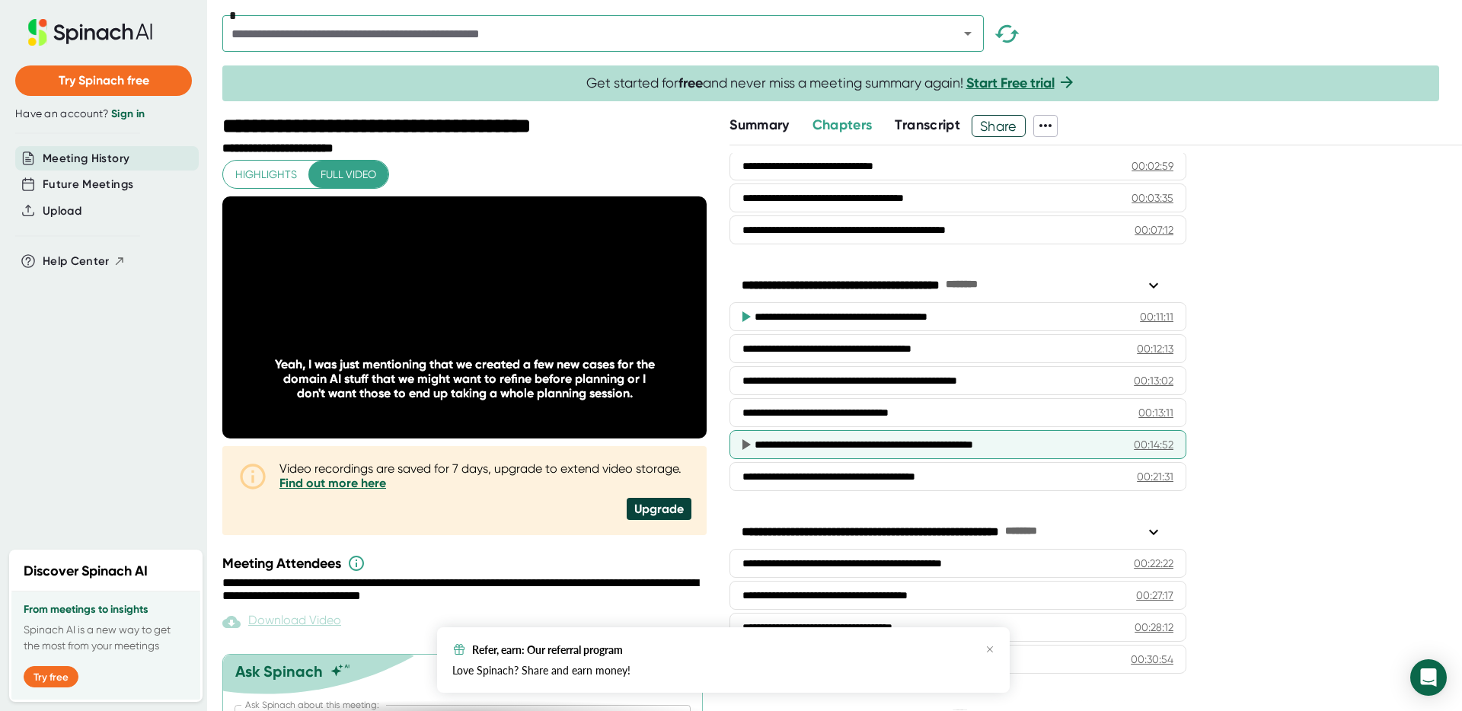
scroll to position [146, 0]
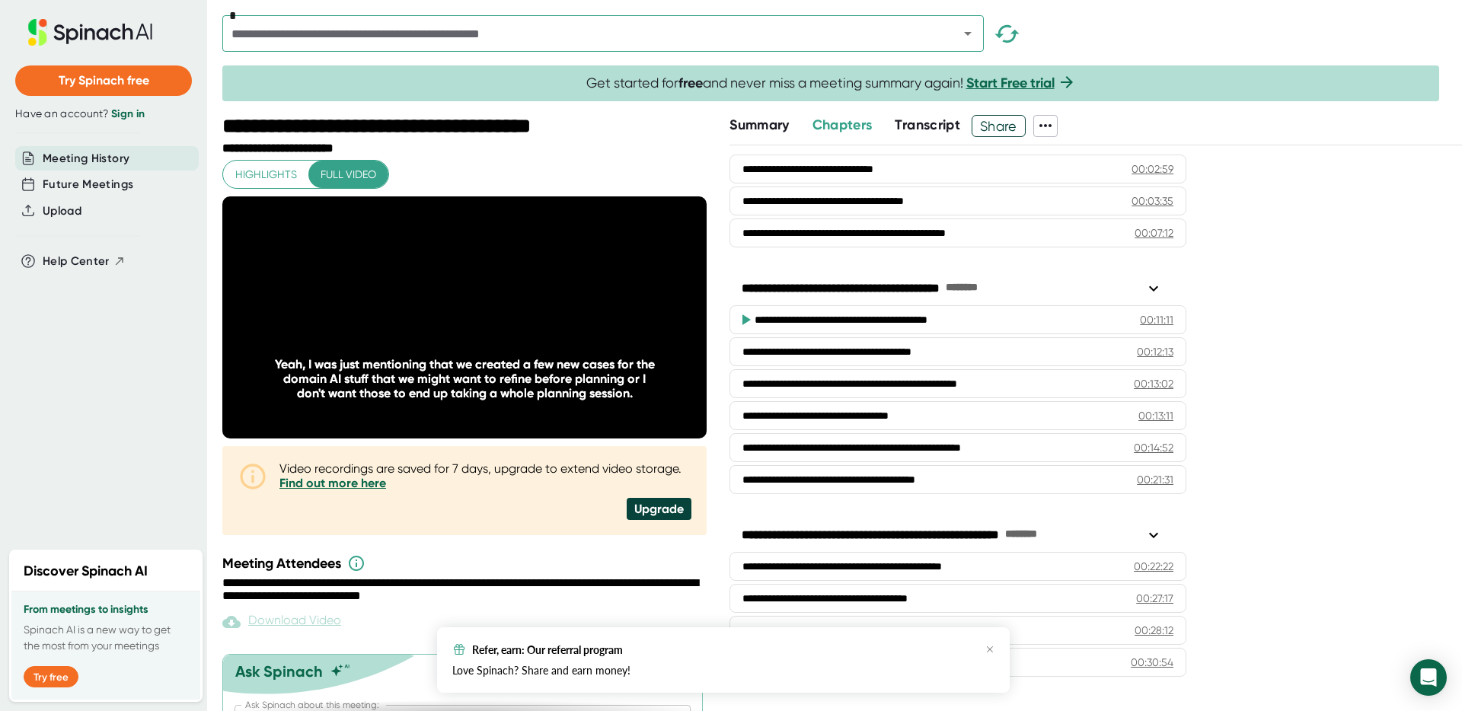
click at [922, 113] on div at bounding box center [842, 111] width 1240 height 8
click at [921, 117] on span "Transcript" at bounding box center [927, 124] width 65 height 17
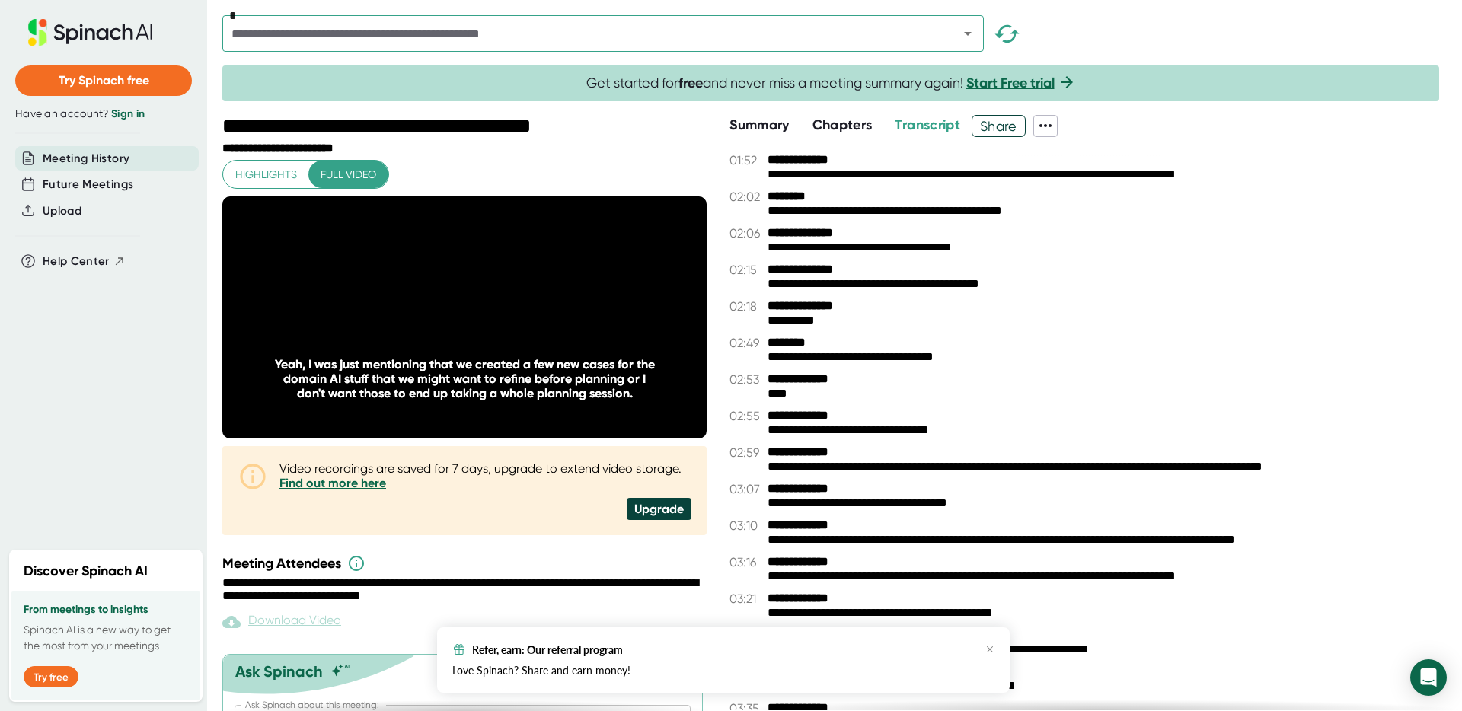
click at [1082, 376] on div "**********" at bounding box center [1095, 379] width 732 height 14
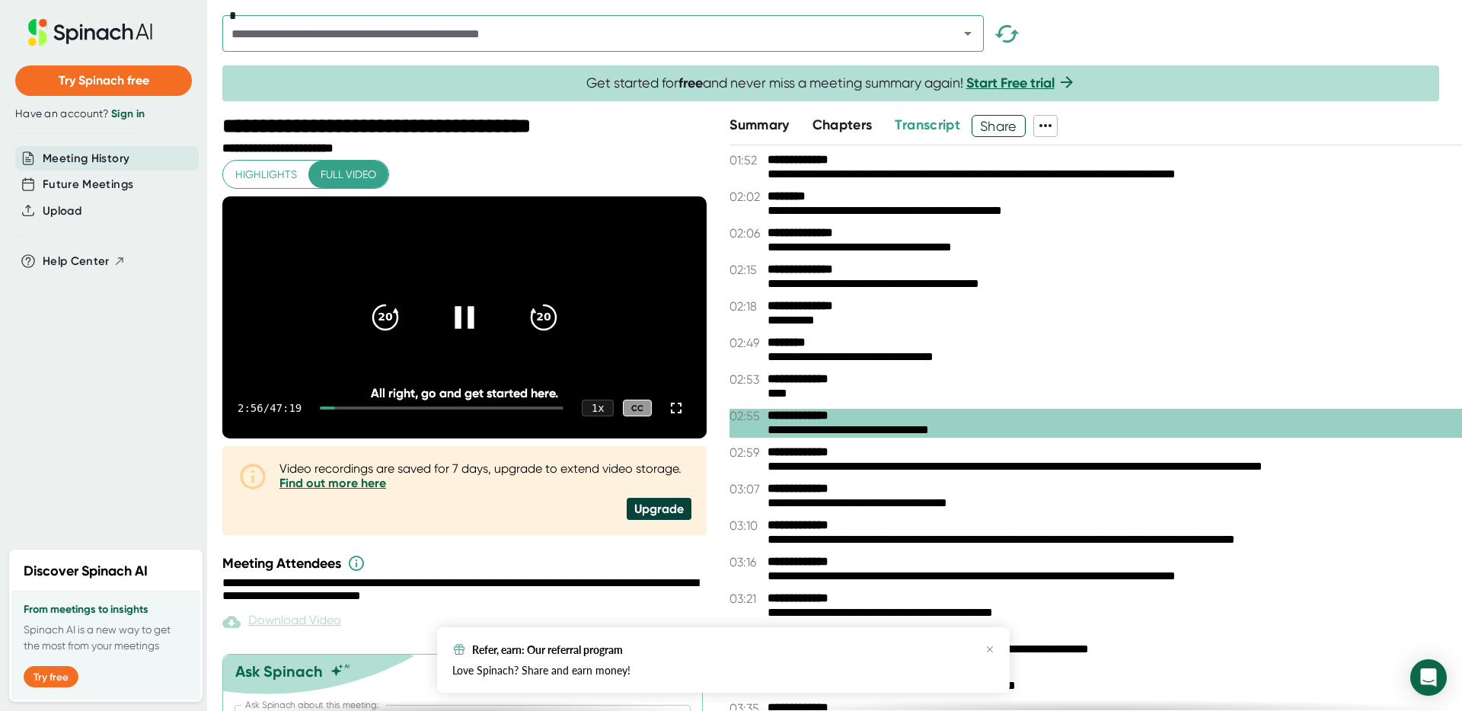
click at [390, 410] on div at bounding box center [442, 408] width 244 height 3
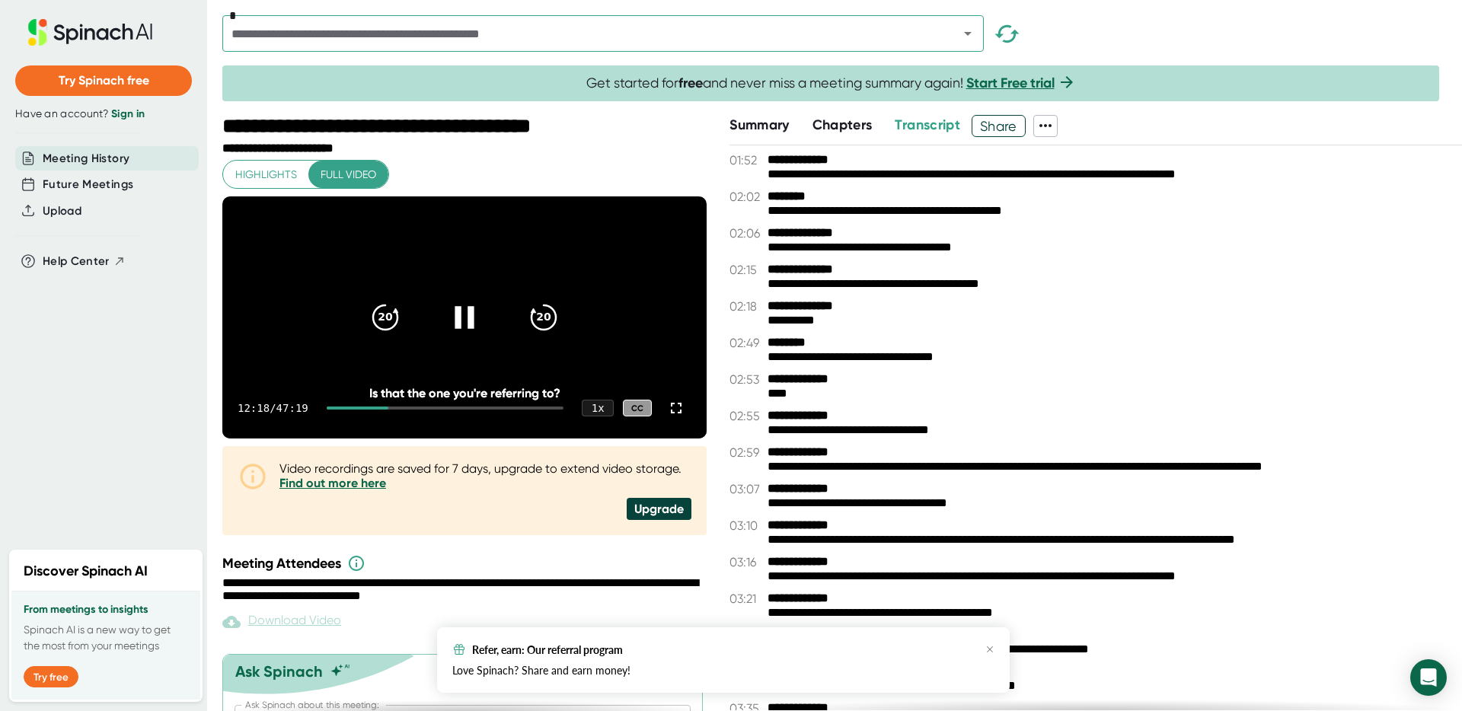
click at [387, 410] on div at bounding box center [358, 408] width 62 height 3
click at [538, 328] on icon "20" at bounding box center [544, 317] width 38 height 38
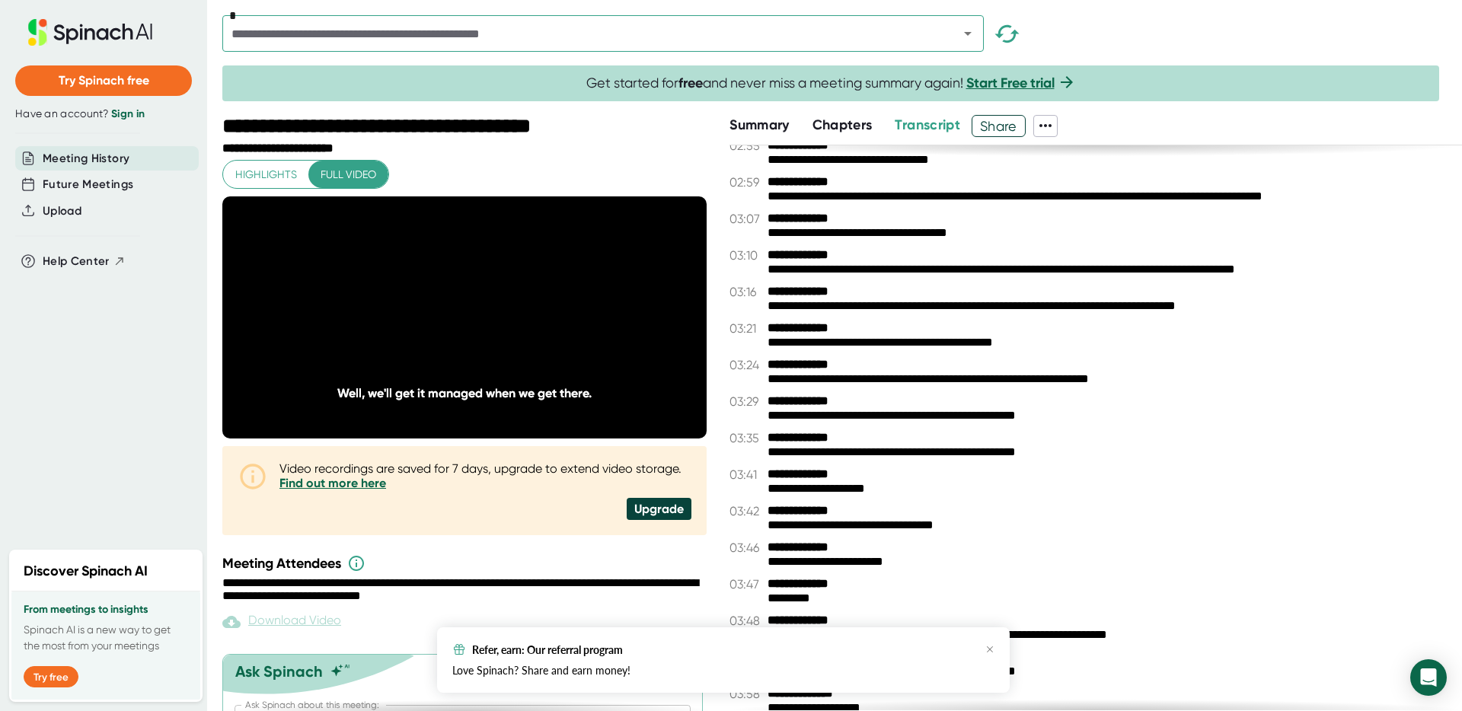
scroll to position [361, 0]
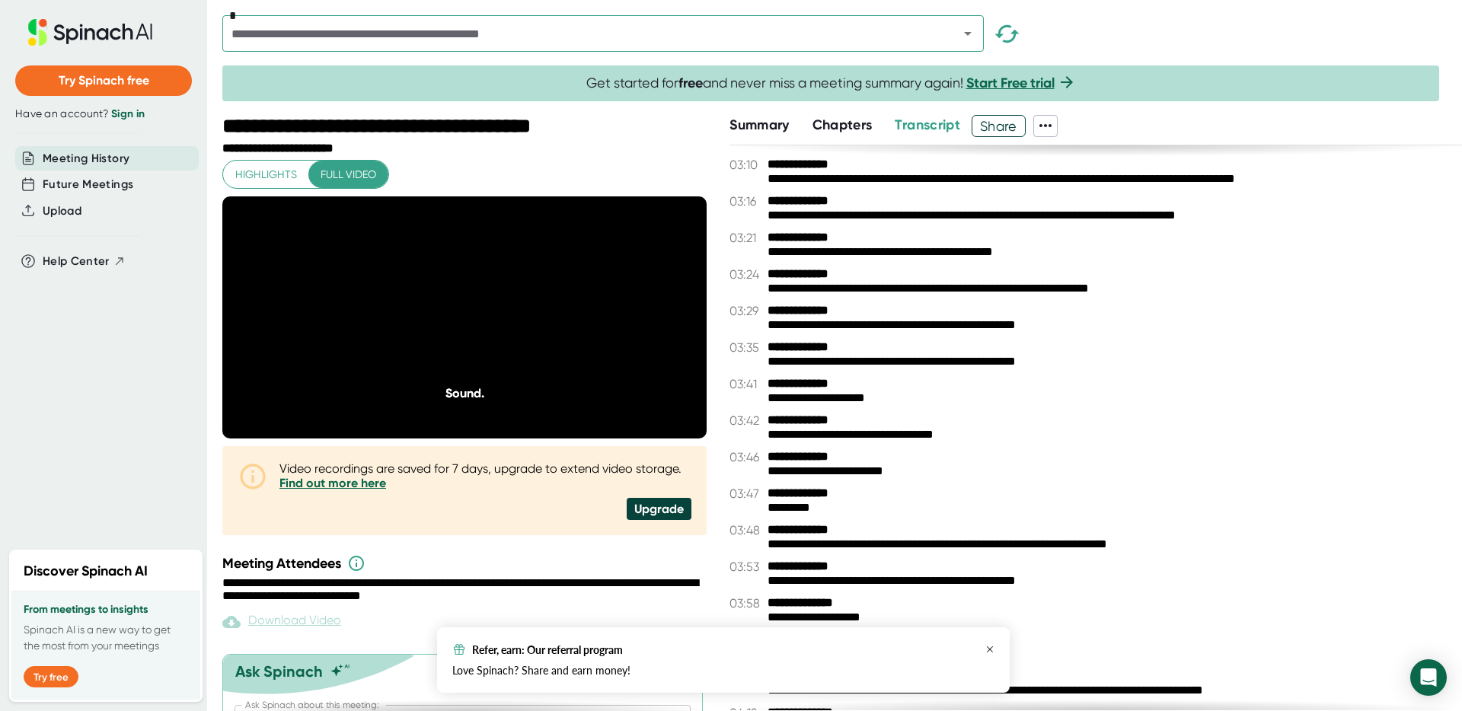
click at [987, 626] on icon "button" at bounding box center [989, 649] width 9 height 9
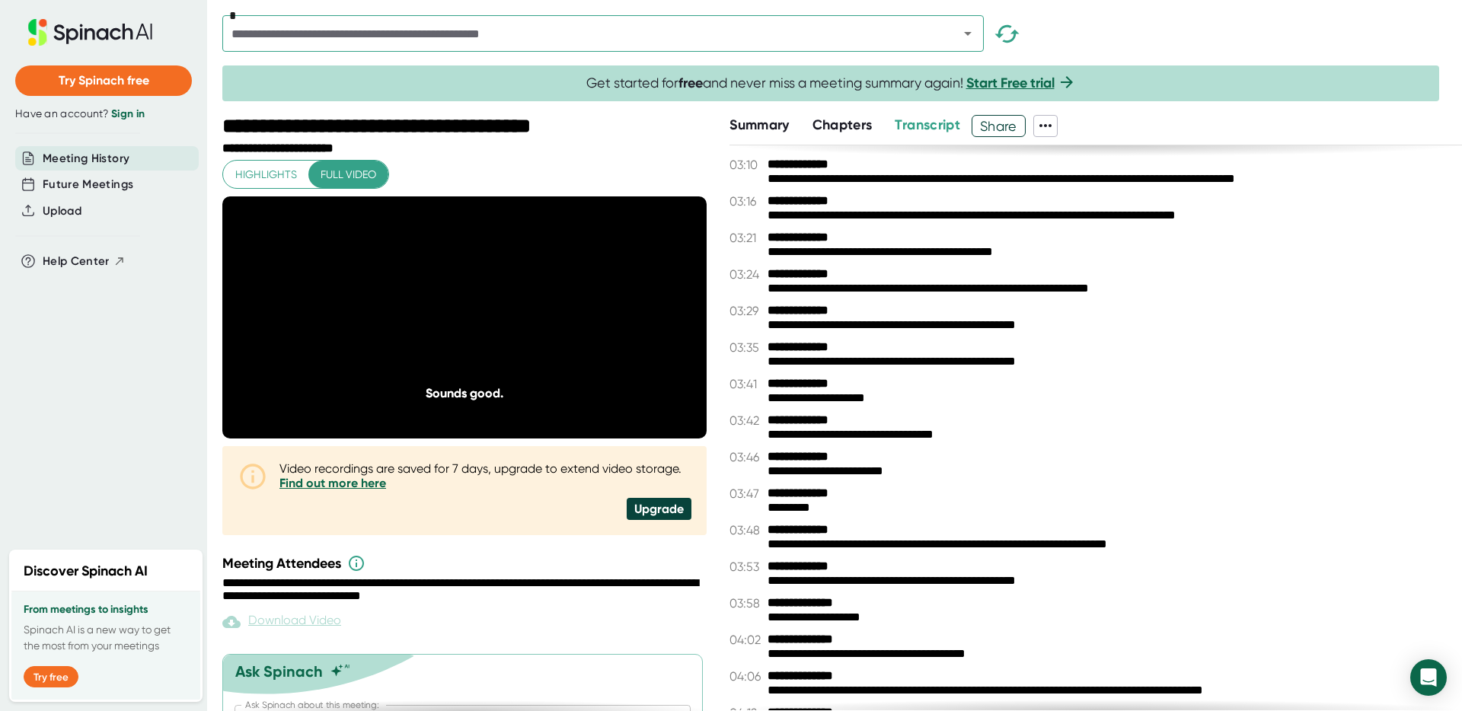
click at [937, 117] on span "Transcript" at bounding box center [927, 124] width 65 height 17
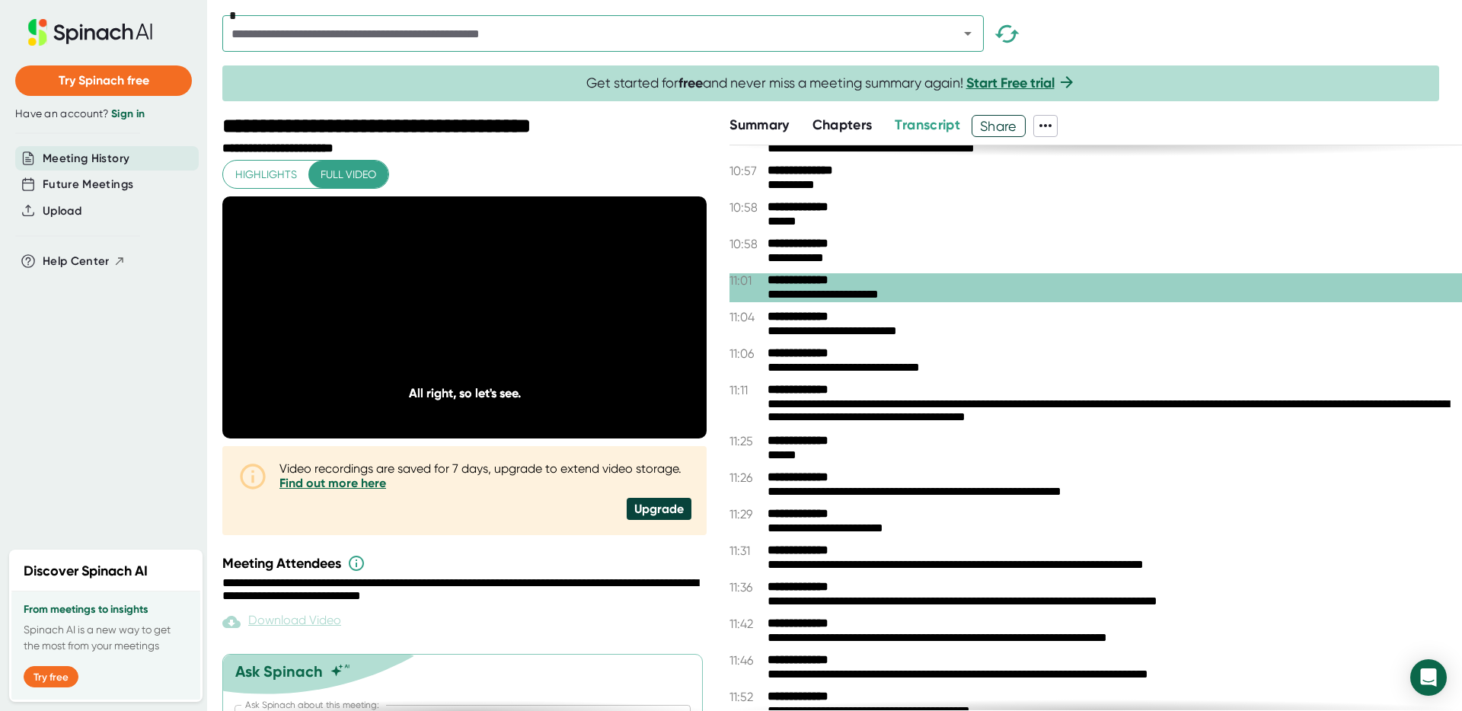
scroll to position [3703, 0]
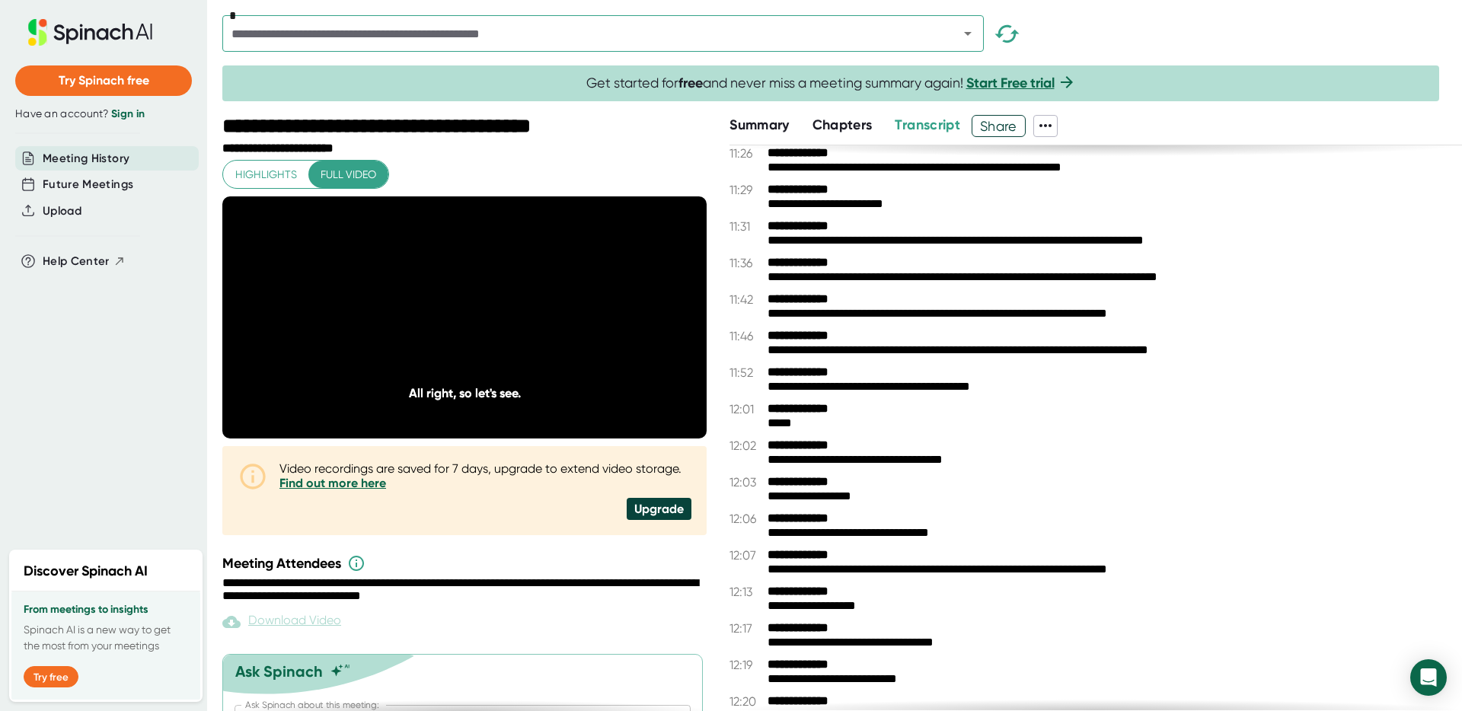
click at [898, 454] on div "**********" at bounding box center [1108, 460] width 683 height 14
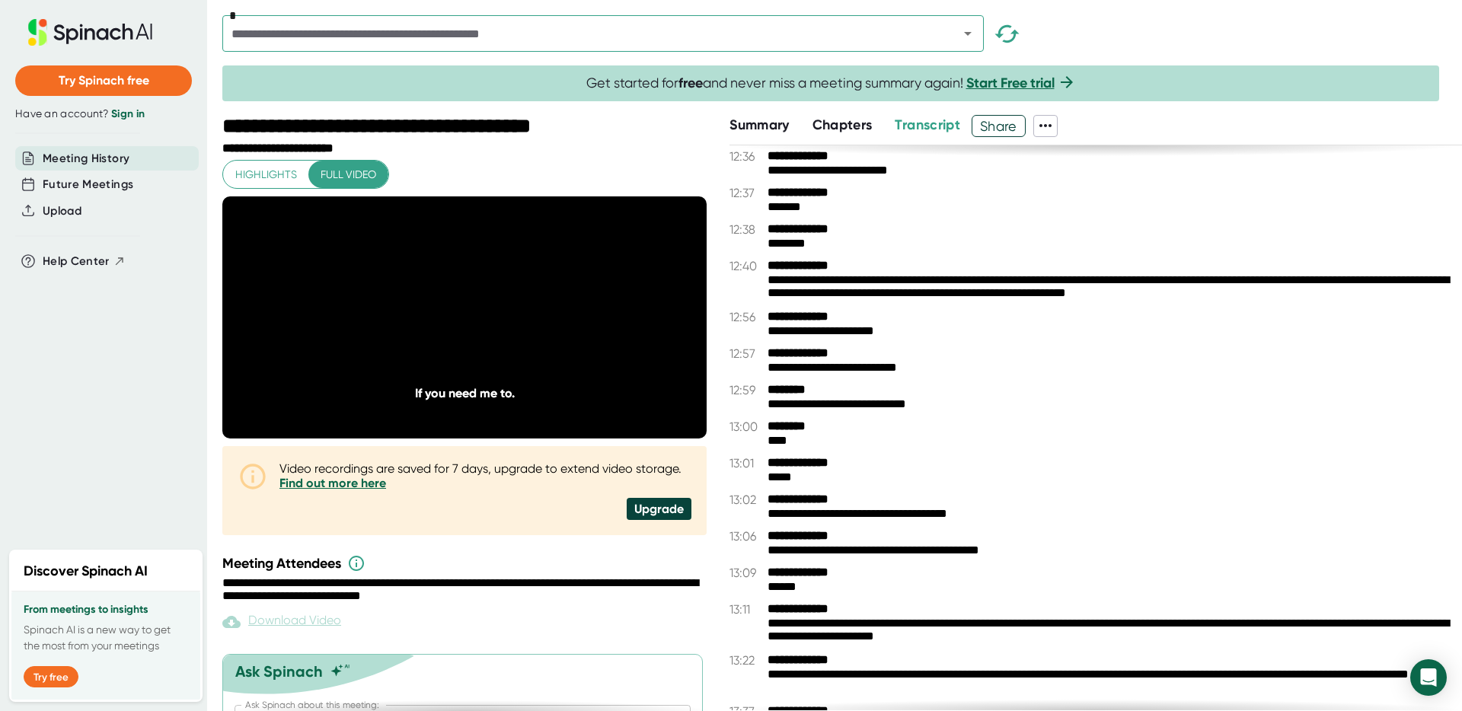
scroll to position [4327, 0]
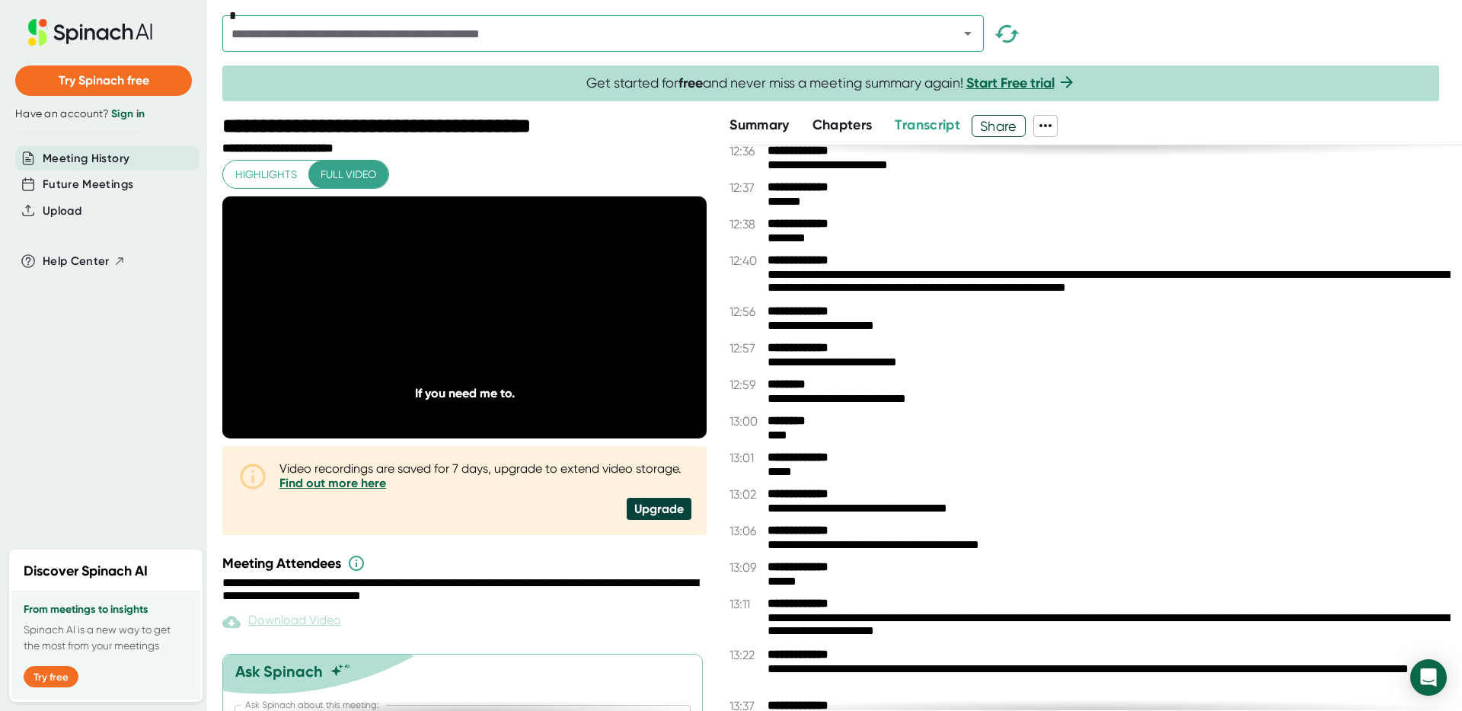
click at [911, 294] on div "**********" at bounding box center [1108, 282] width 683 height 29
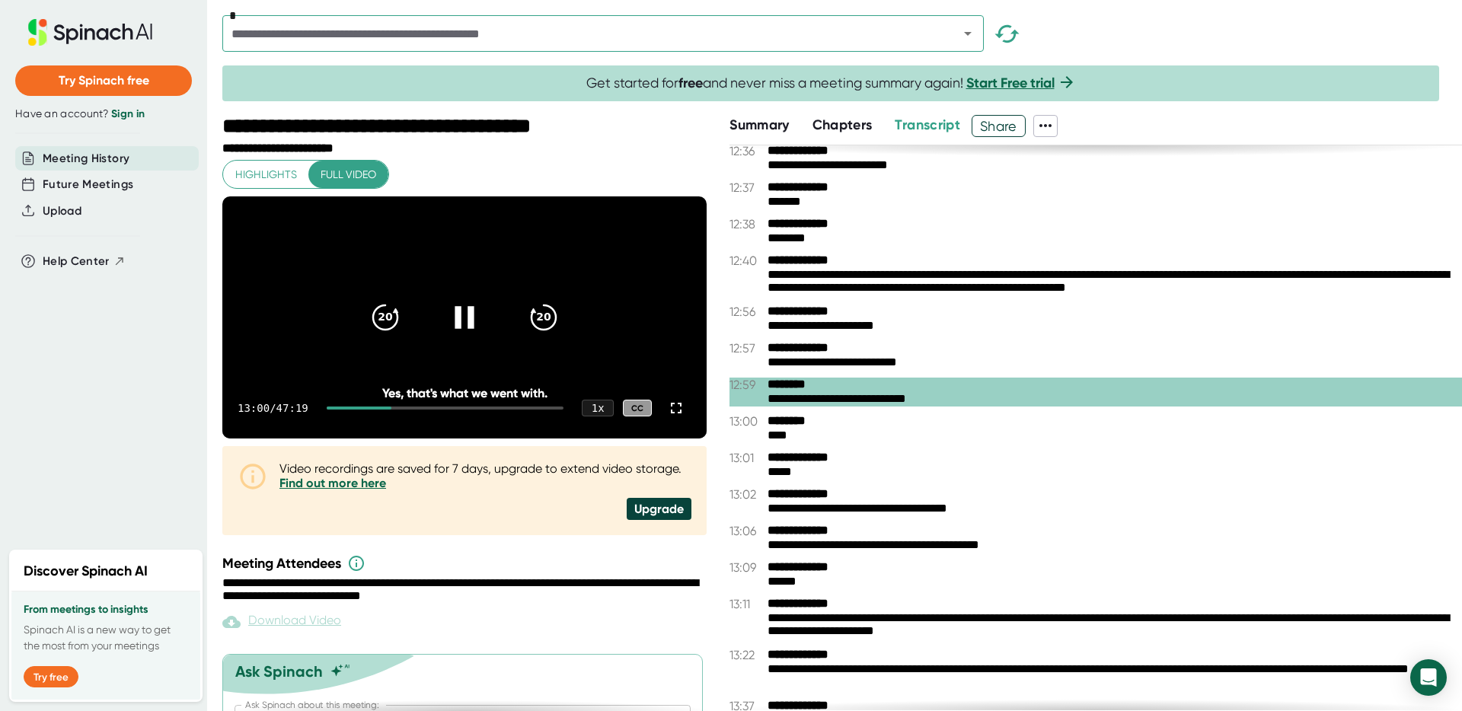
click at [455, 328] on icon at bounding box center [464, 317] width 19 height 22
click at [453, 328] on icon at bounding box center [464, 317] width 38 height 38
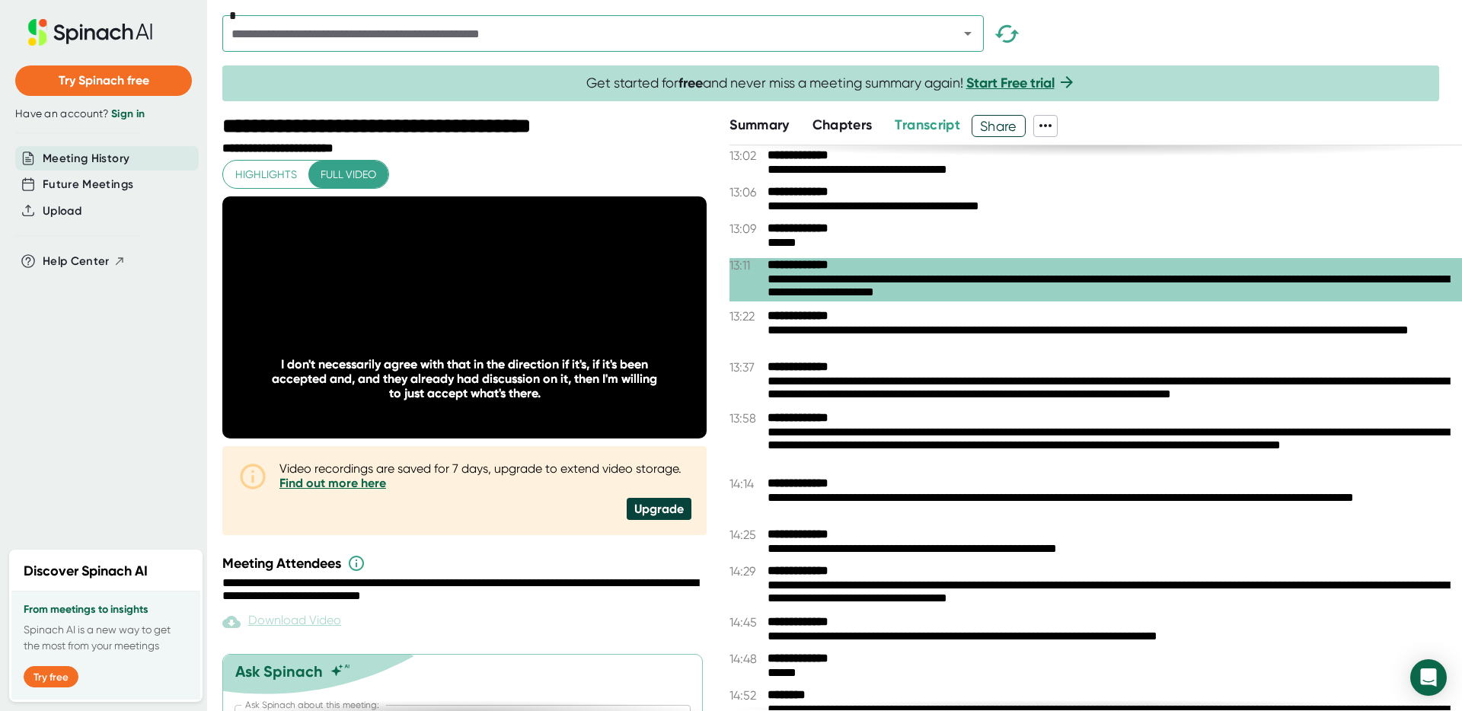
scroll to position [4669, 0]
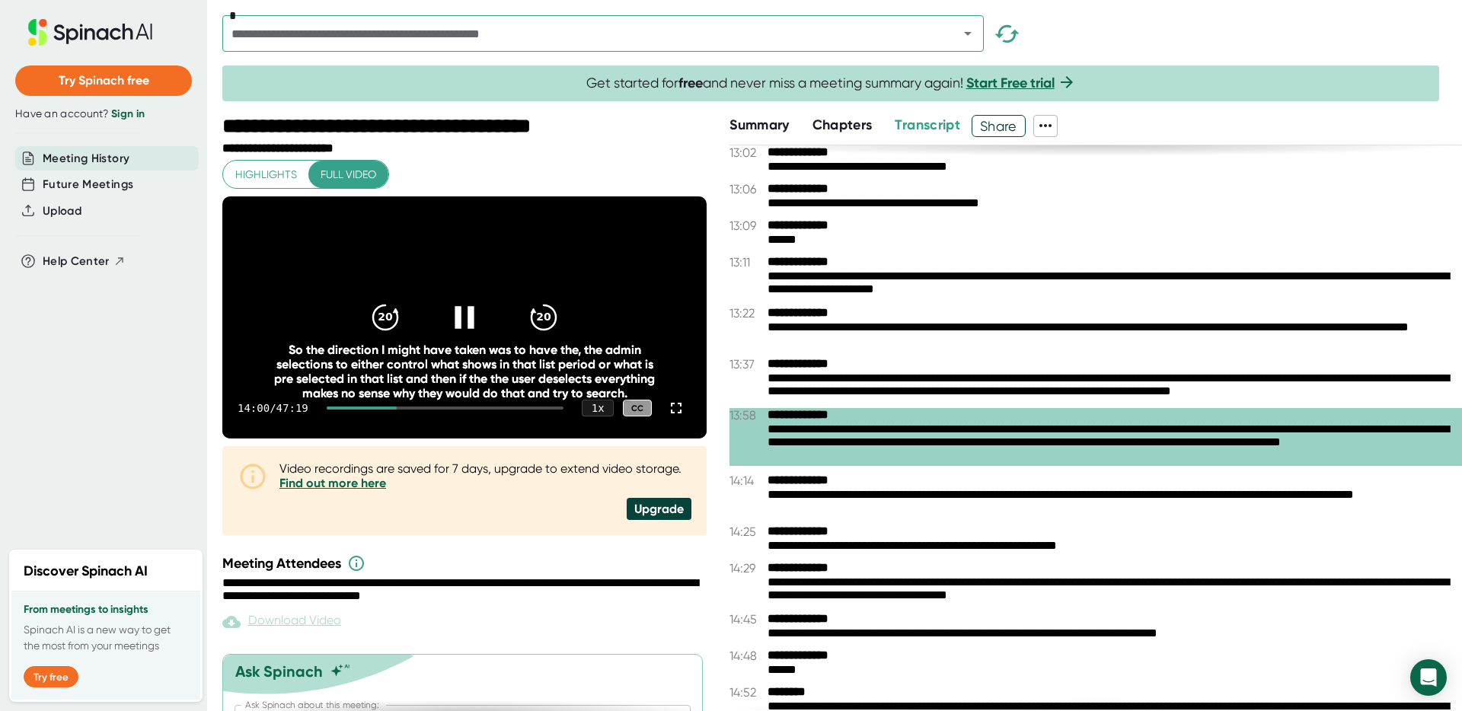
click at [464, 328] on icon at bounding box center [464, 317] width 19 height 22
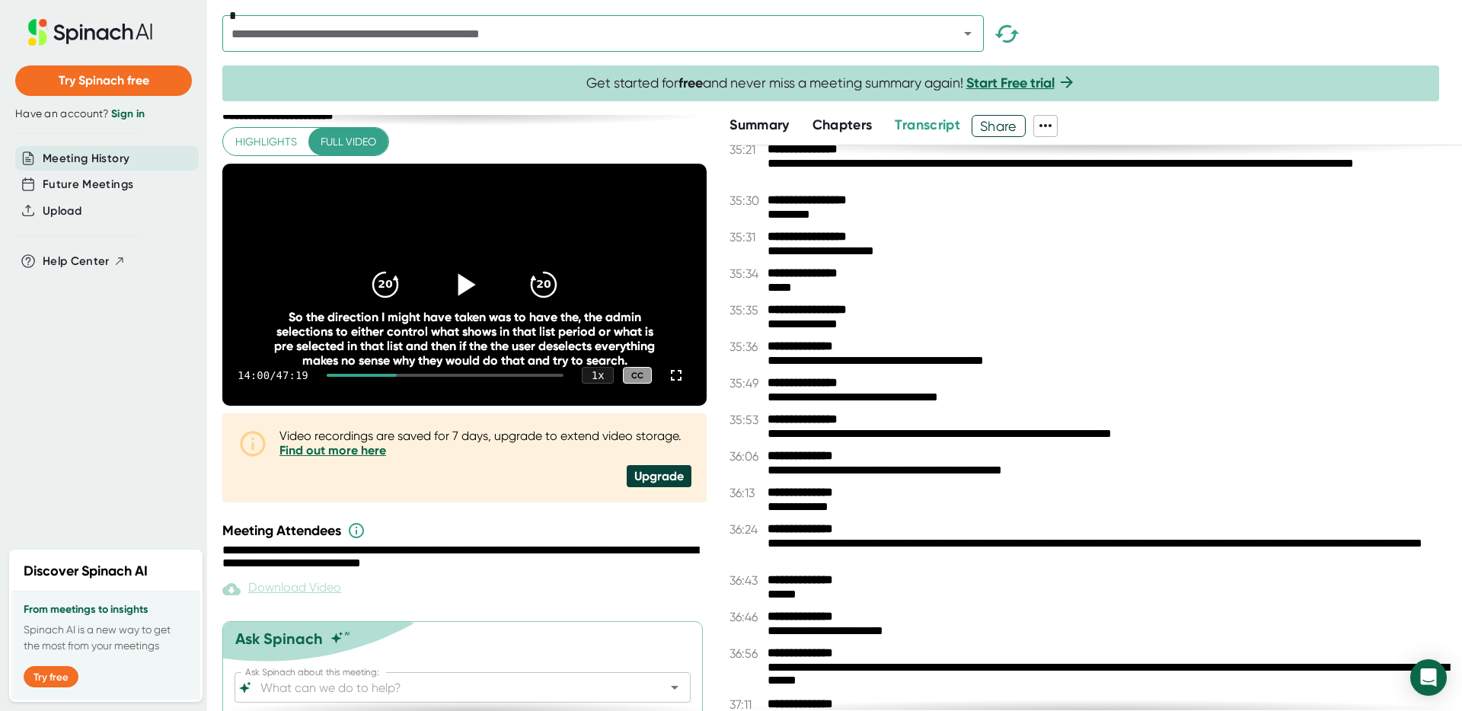
scroll to position [11671, 0]
